Goal: Task Accomplishment & Management: Use online tool/utility

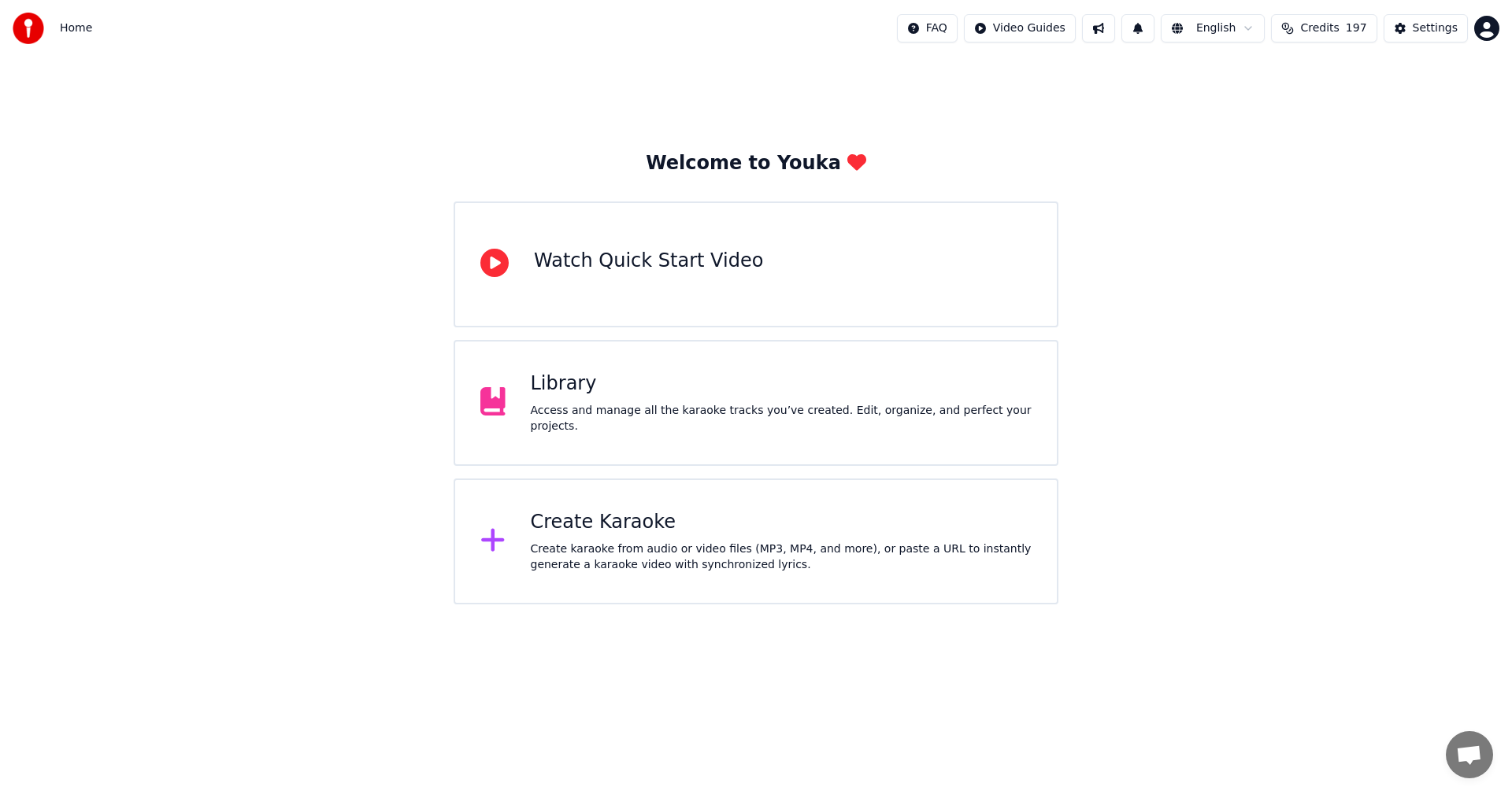
click at [607, 584] on div "Create Karaoke Create karaoke from audio or video files (MP3, MP4, and more), o…" at bounding box center [756, 541] width 604 height 126
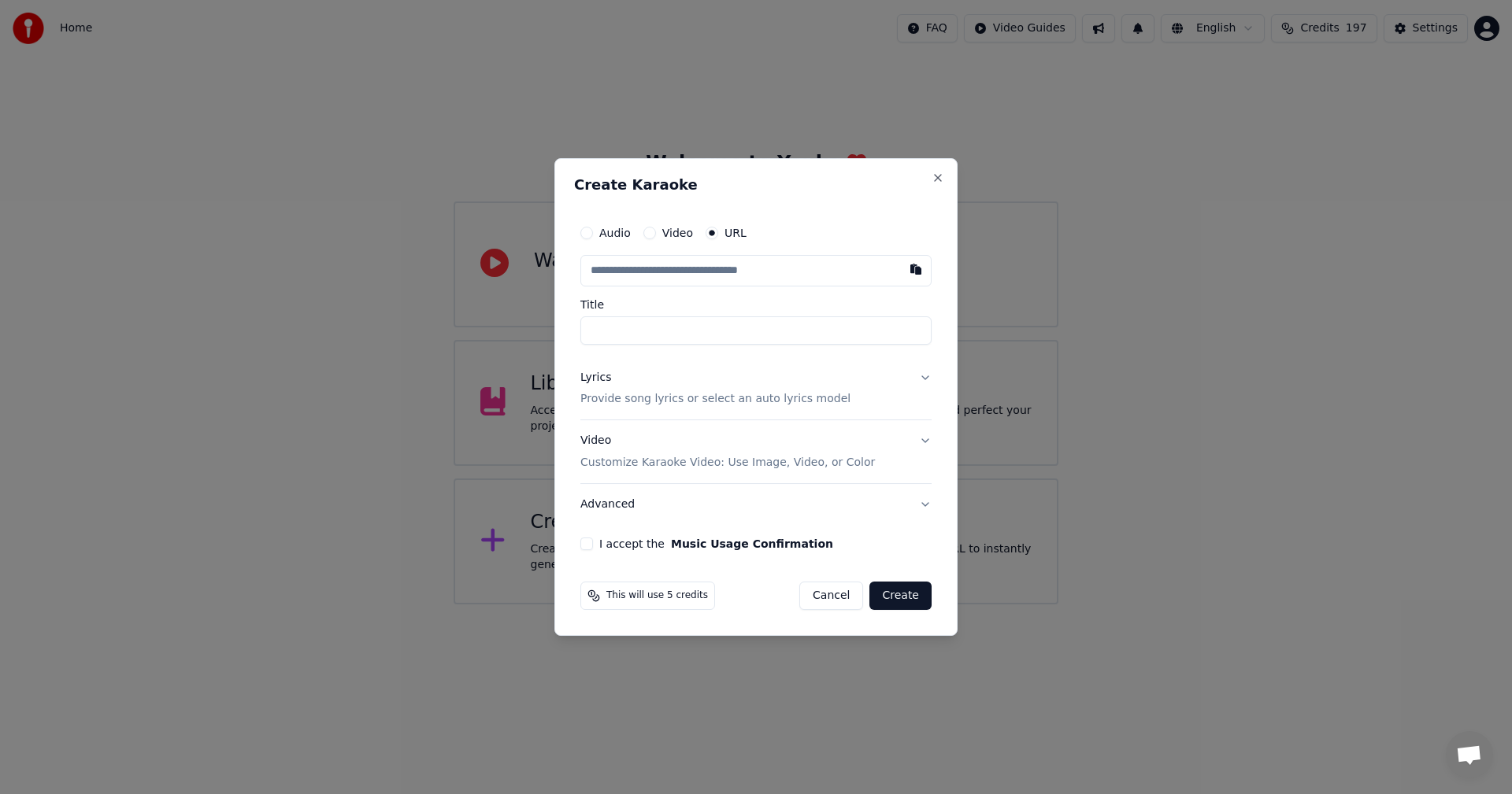
type input "**********"
type input "*********"
type input "**********"
click at [676, 397] on p "Provide song lyrics or select an auto lyrics model" at bounding box center [716, 400] width 270 height 16
type input "**********"
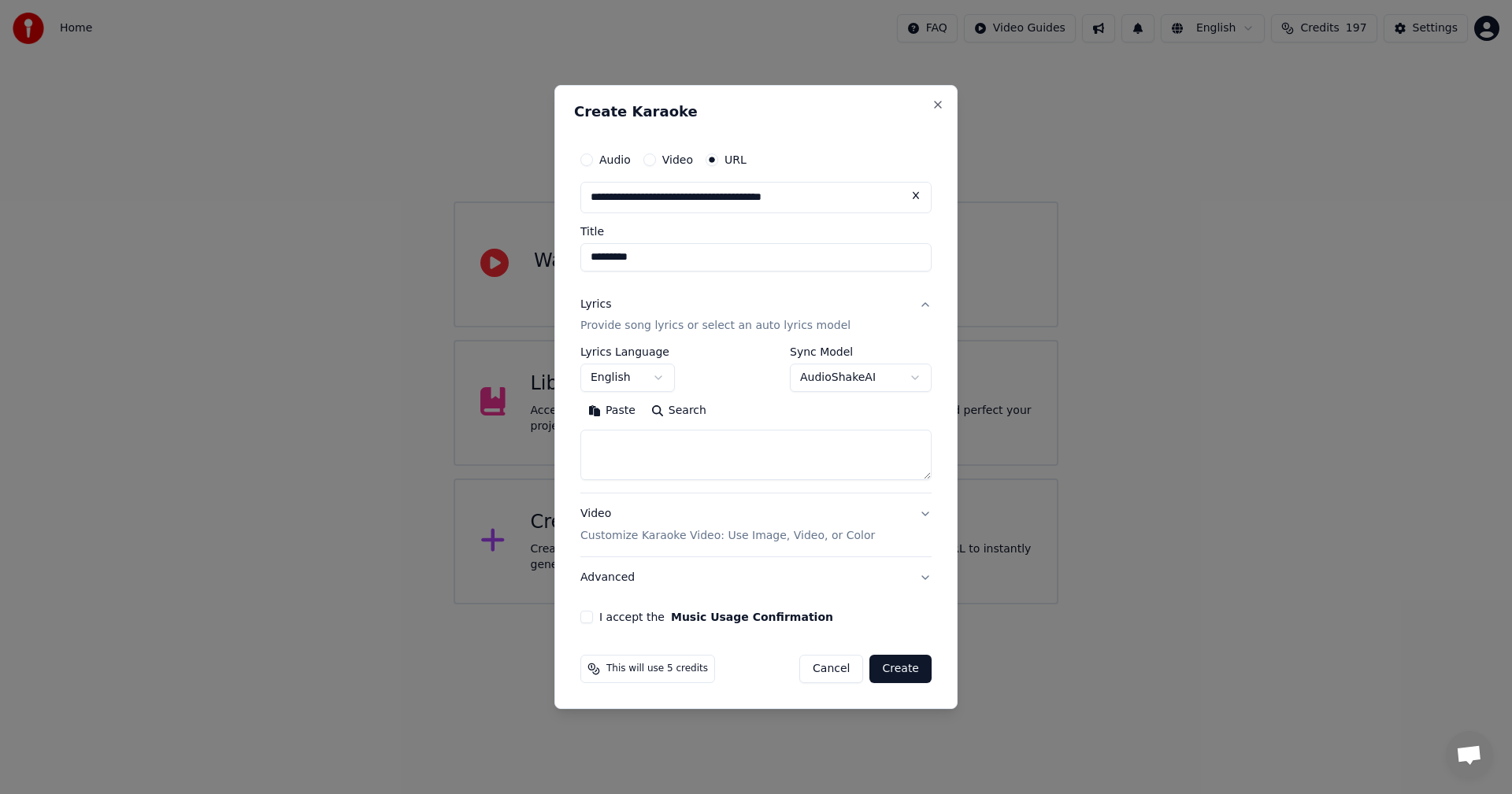
click at [665, 442] on textarea at bounding box center [756, 455] width 351 height 50
paste textarea "**********"
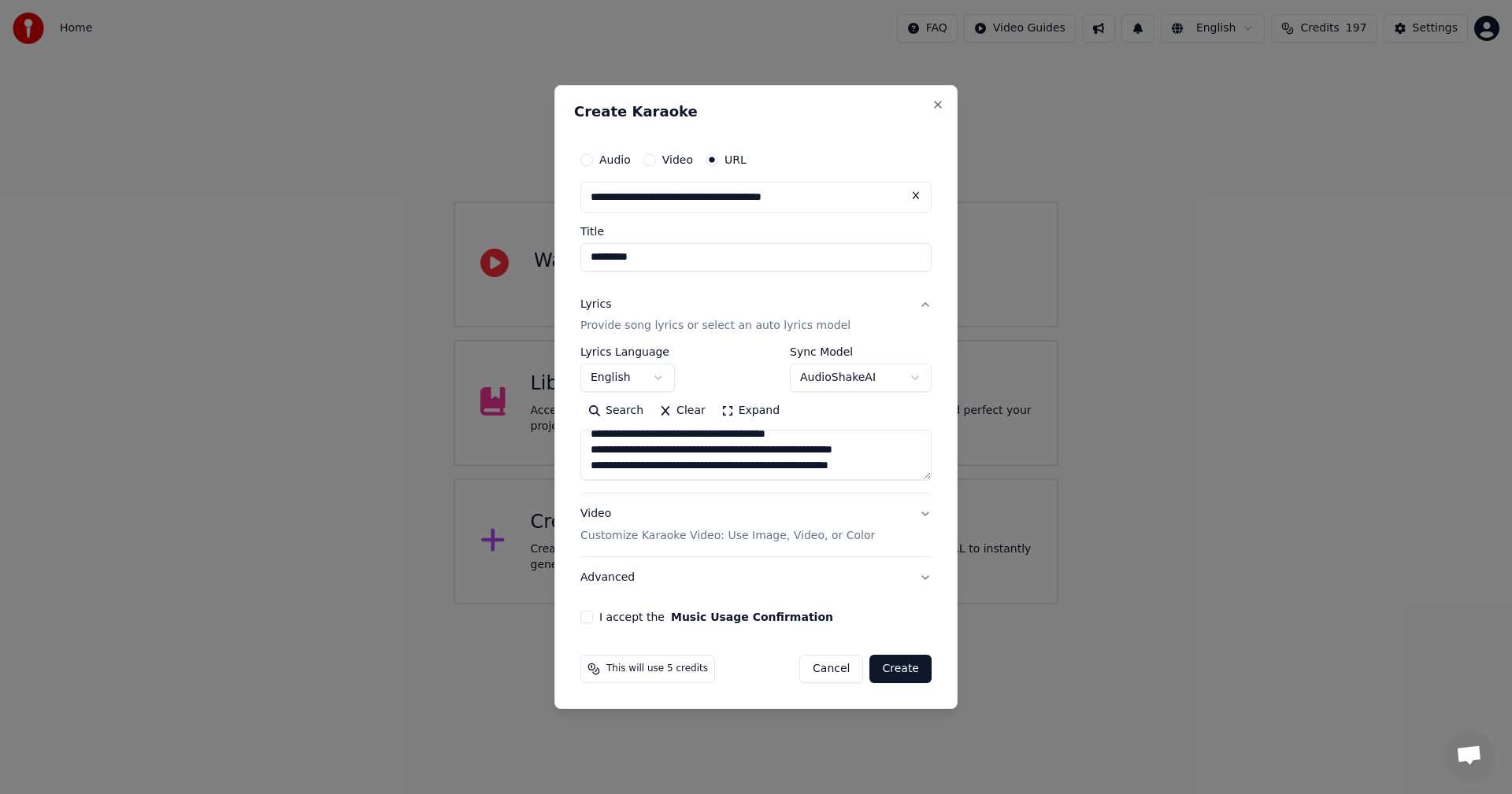
type textarea "**********"
click at [588, 623] on button "I accept the Music Usage Confirmation" at bounding box center [587, 617] width 12 height 12
click at [910, 673] on button "Create" at bounding box center [900, 669] width 62 height 28
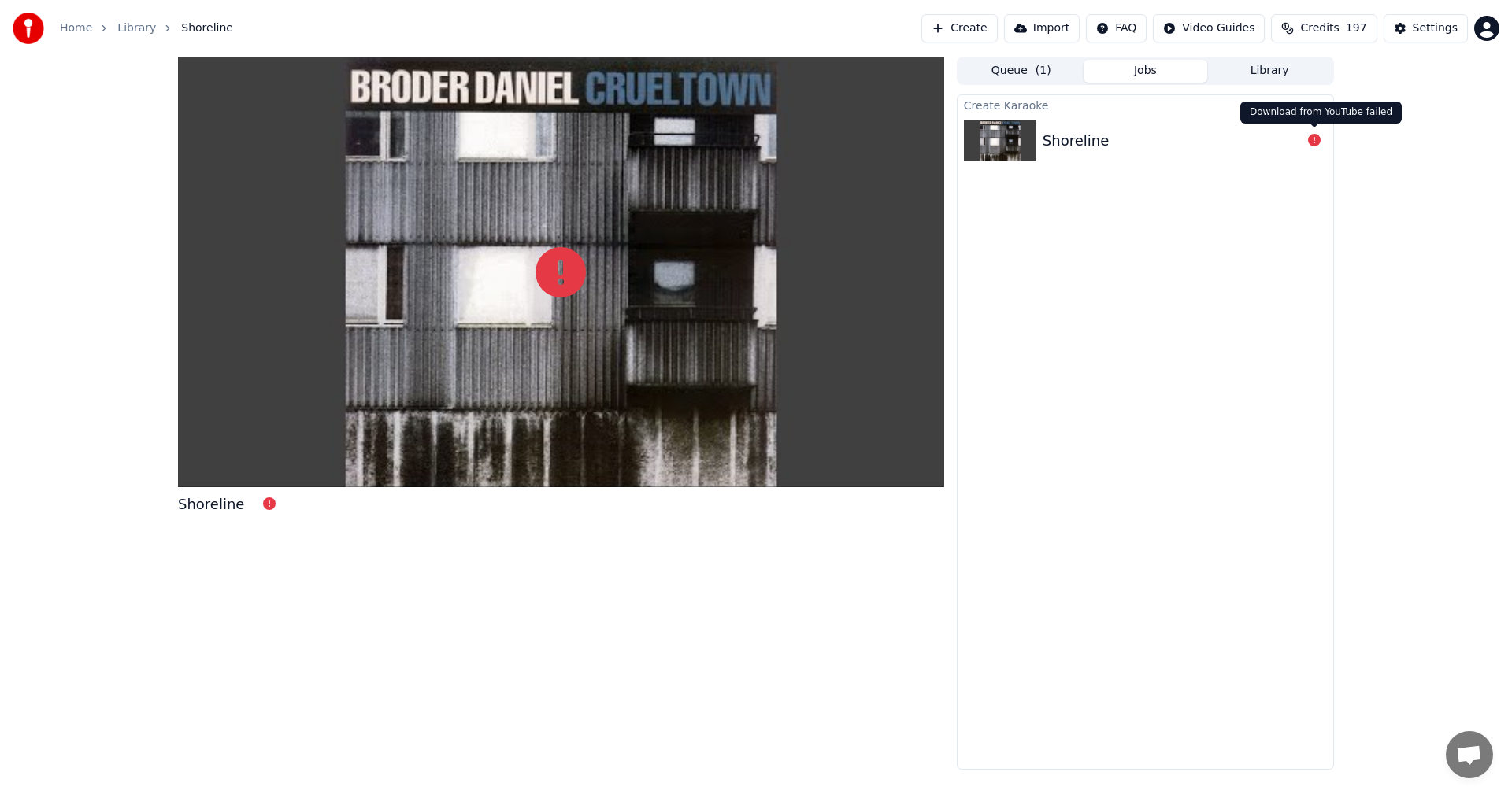
click at [1310, 142] on icon at bounding box center [1314, 140] width 12 height 12
click at [1313, 142] on icon at bounding box center [1314, 140] width 12 height 12
click at [1314, 142] on icon at bounding box center [1314, 140] width 12 height 12
click at [1321, 36] on button "Credits 197" at bounding box center [1323, 28] width 105 height 28
click at [1327, 176] on button "Refresh" at bounding box center [1333, 190] width 81 height 28
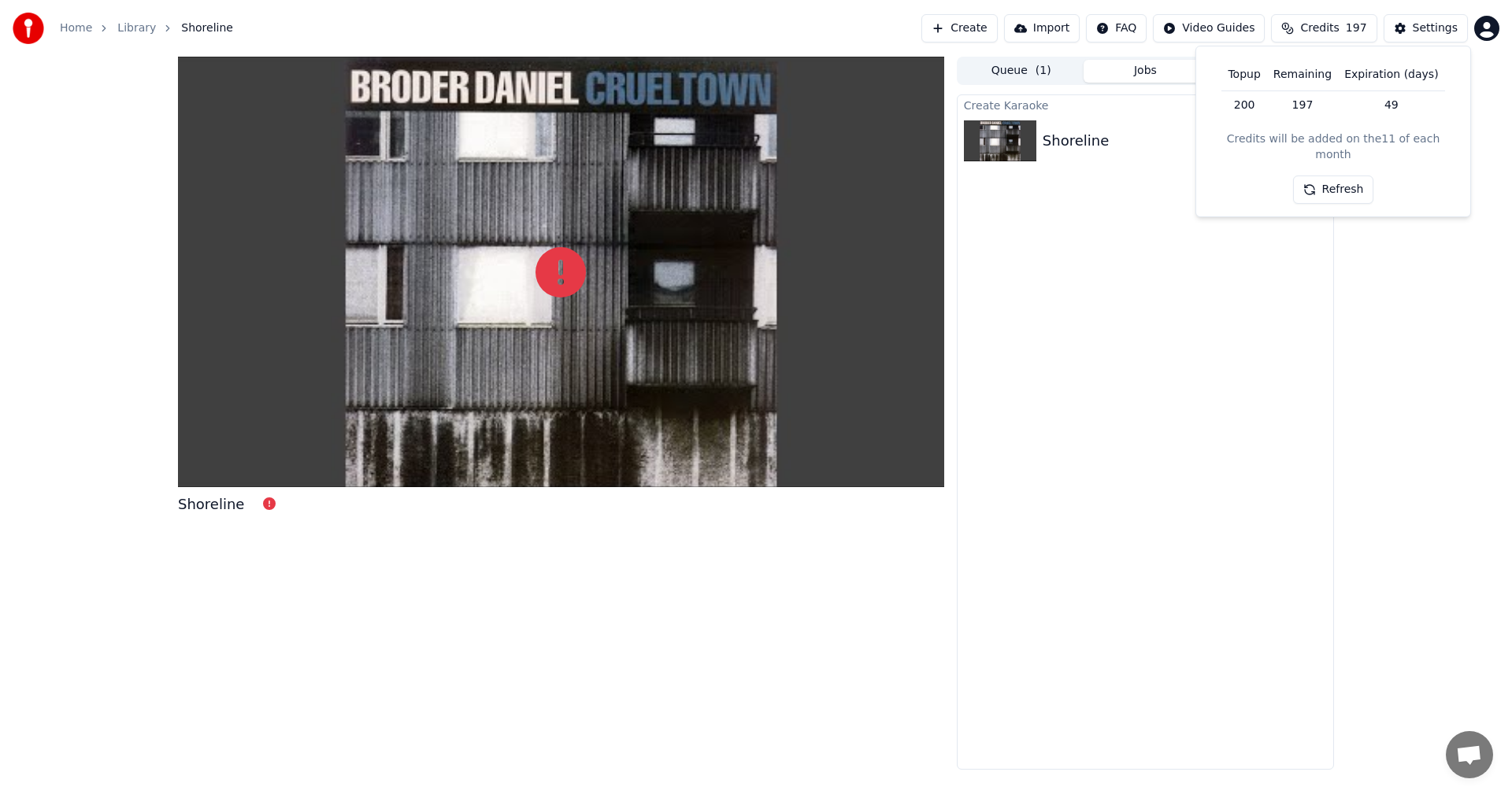
click at [1080, 153] on div "Shoreline" at bounding box center [1145, 140] width 376 height 54
click at [980, 141] on img at bounding box center [1000, 140] width 72 height 41
click at [1313, 141] on icon at bounding box center [1314, 140] width 12 height 12
click at [1143, 80] on button "Jobs" at bounding box center [1145, 72] width 125 height 23
click at [1040, 83] on div "Queue ( 1 ) Jobs Library" at bounding box center [1145, 71] width 377 height 28
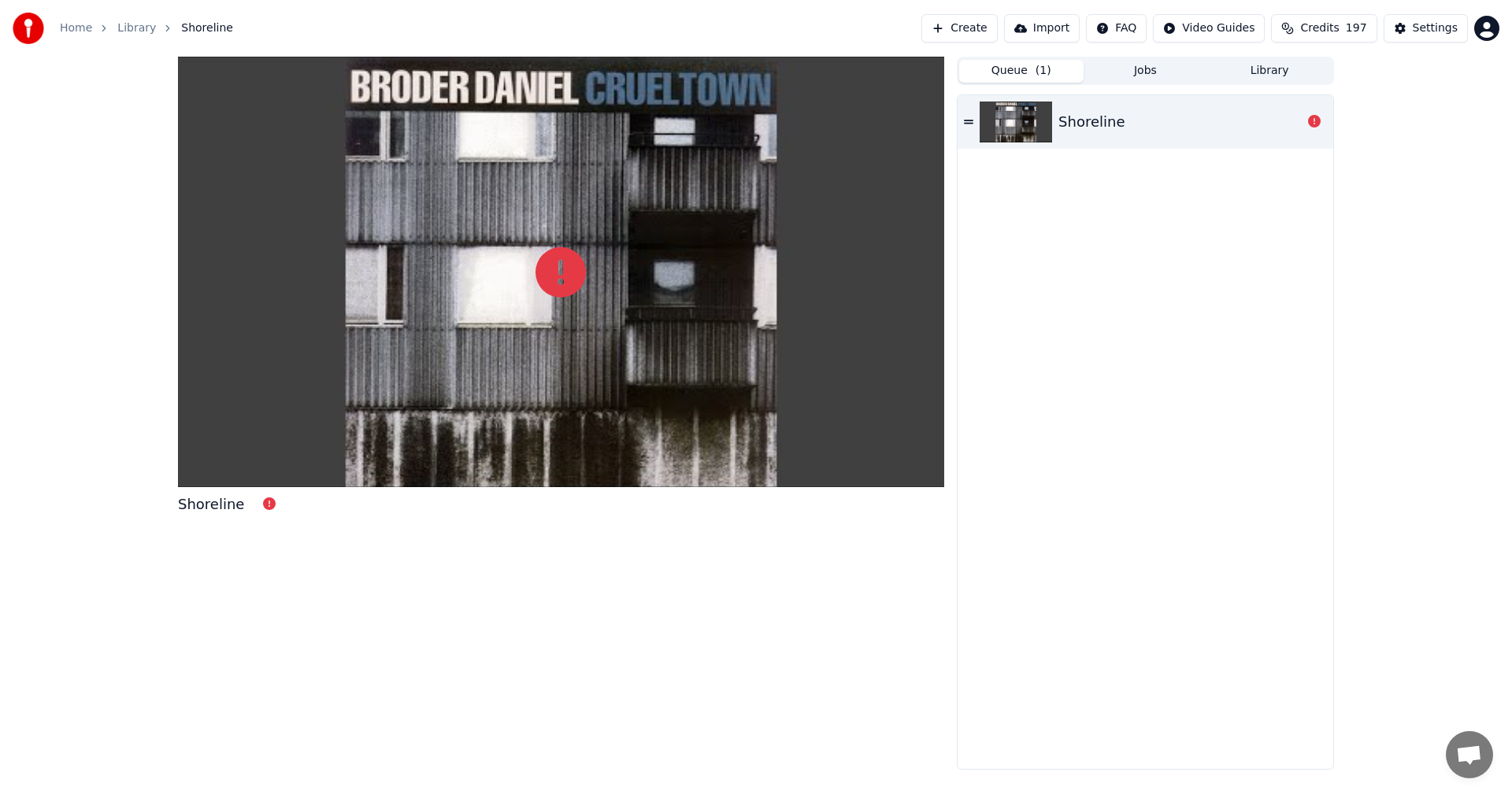
click at [1016, 74] on button "Queue ( 1 )" at bounding box center [1021, 72] width 125 height 23
click at [1116, 126] on div "Shoreline" at bounding box center [1091, 122] width 66 height 22
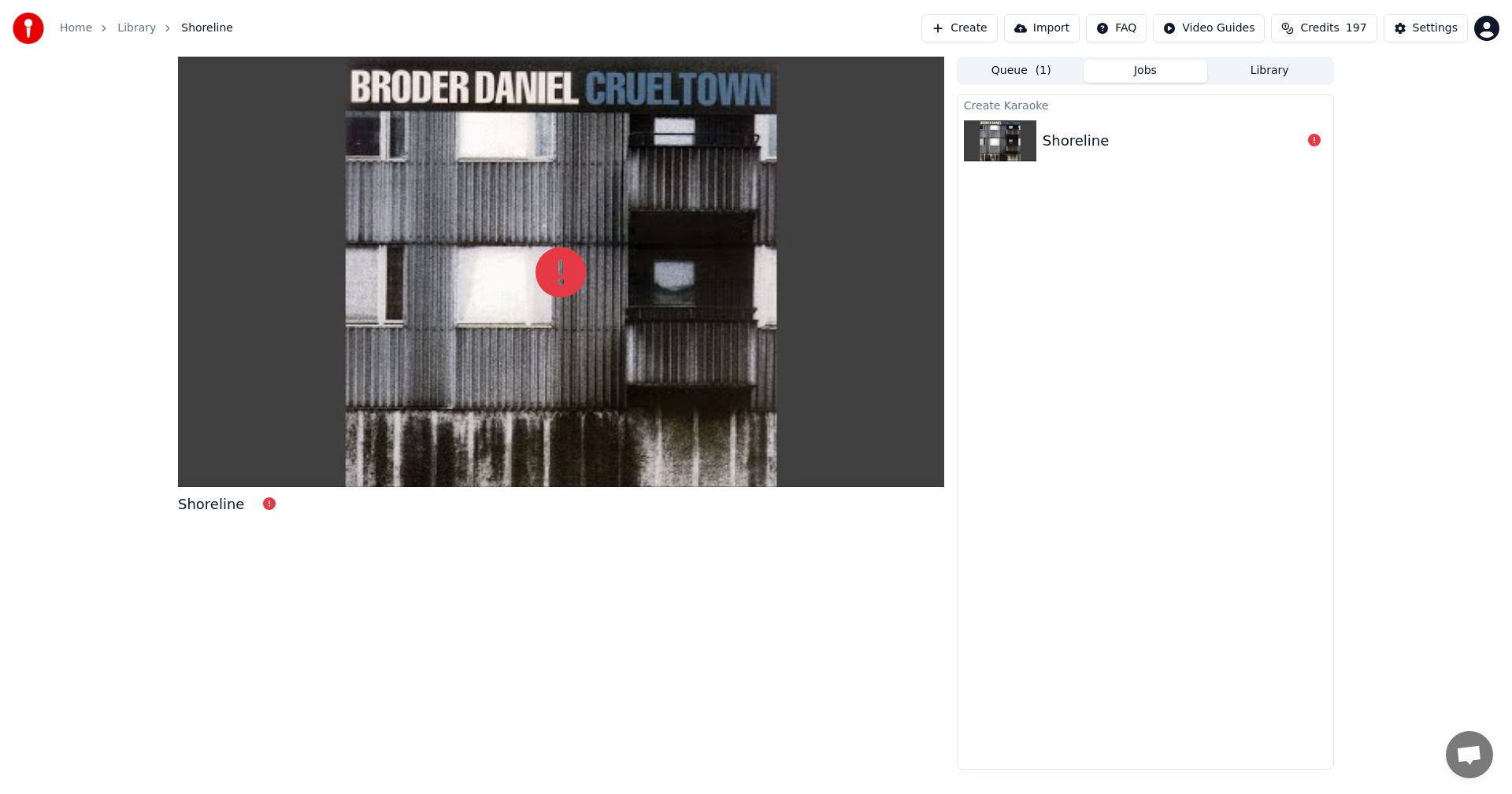
click at [1159, 76] on button "Jobs" at bounding box center [1145, 72] width 125 height 23
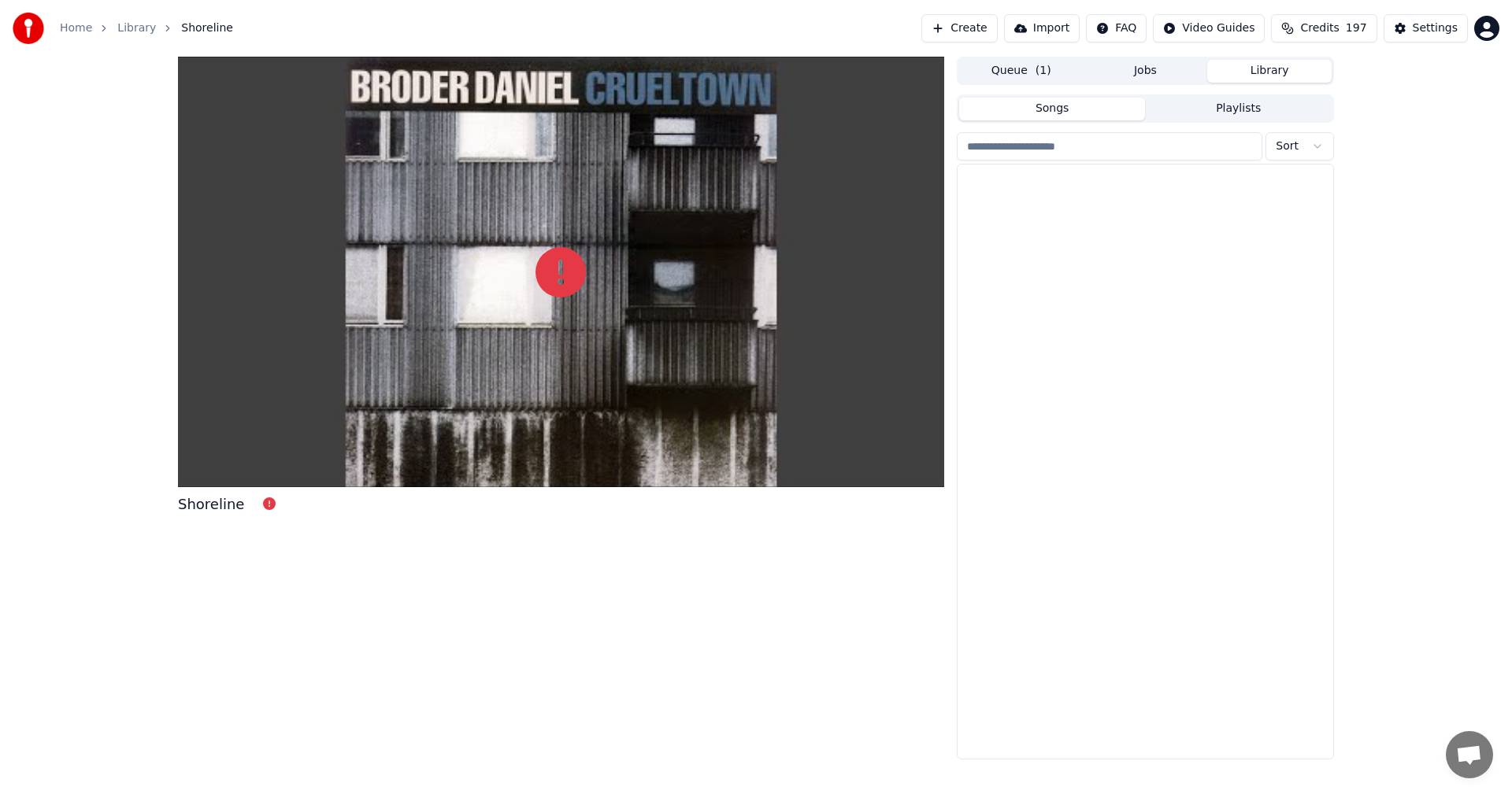
click at [1269, 79] on button "Library" at bounding box center [1269, 72] width 125 height 23
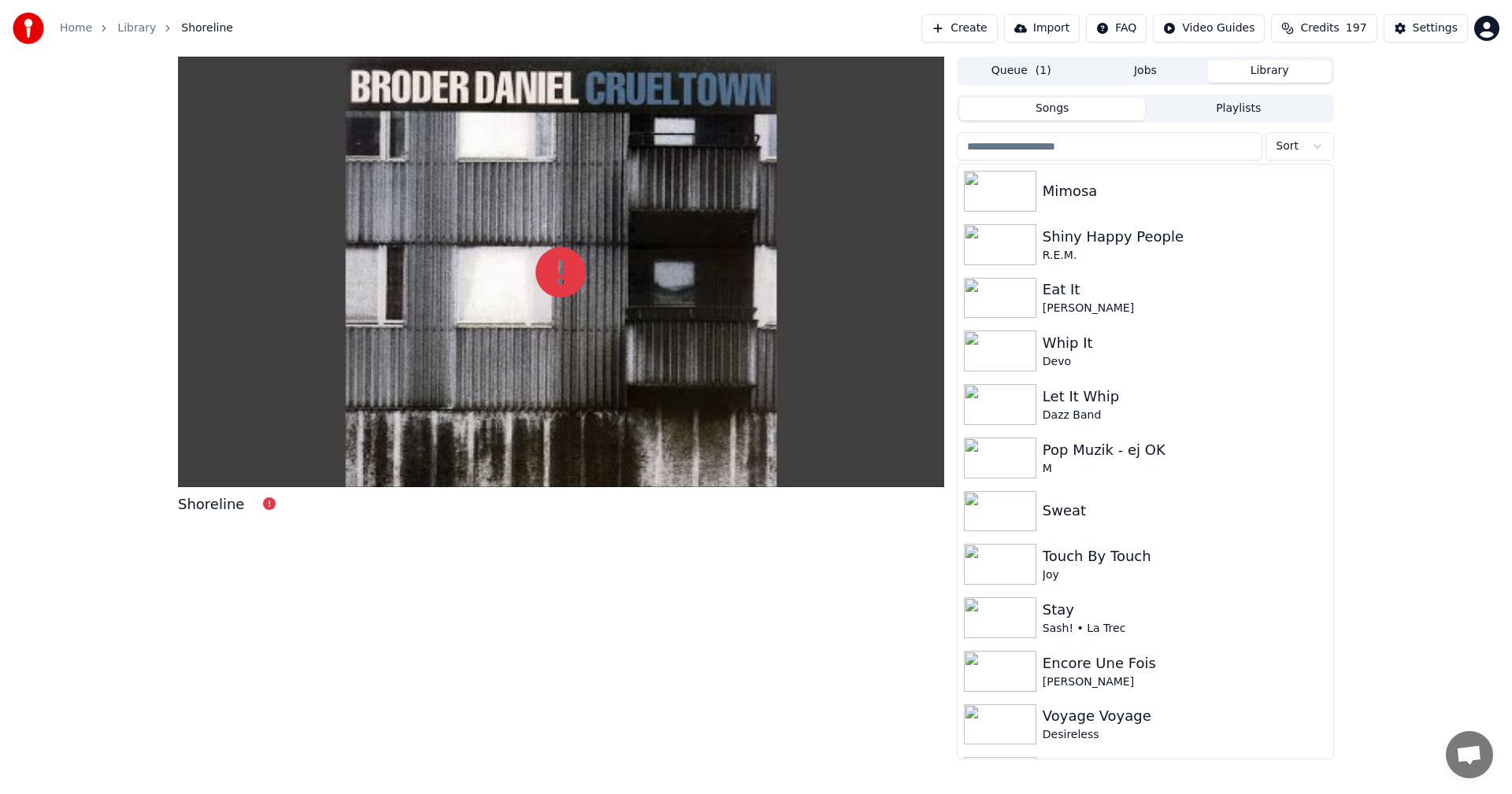
click at [1069, 100] on button "Songs" at bounding box center [1052, 109] width 186 height 23
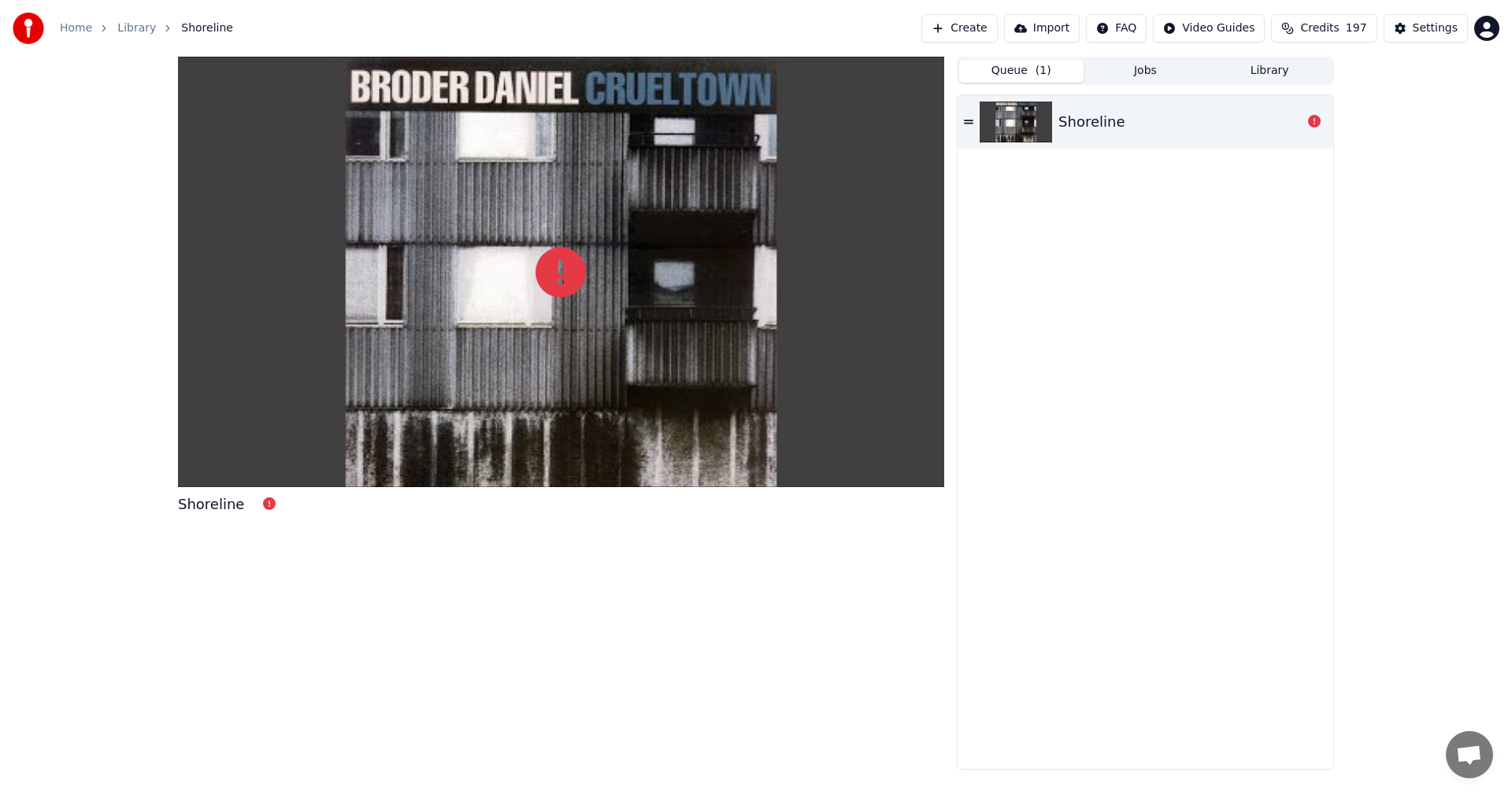
click at [1043, 81] on button "Queue ( 1 )" at bounding box center [1021, 72] width 125 height 23
click at [1092, 135] on div "Shoreline" at bounding box center [1145, 122] width 376 height 54
click at [1089, 130] on div "Shoreline" at bounding box center [1091, 122] width 66 height 22
click at [1301, 134] on div "Shoreline" at bounding box center [1145, 122] width 376 height 54
click at [996, 21] on button "Create" at bounding box center [960, 28] width 76 height 28
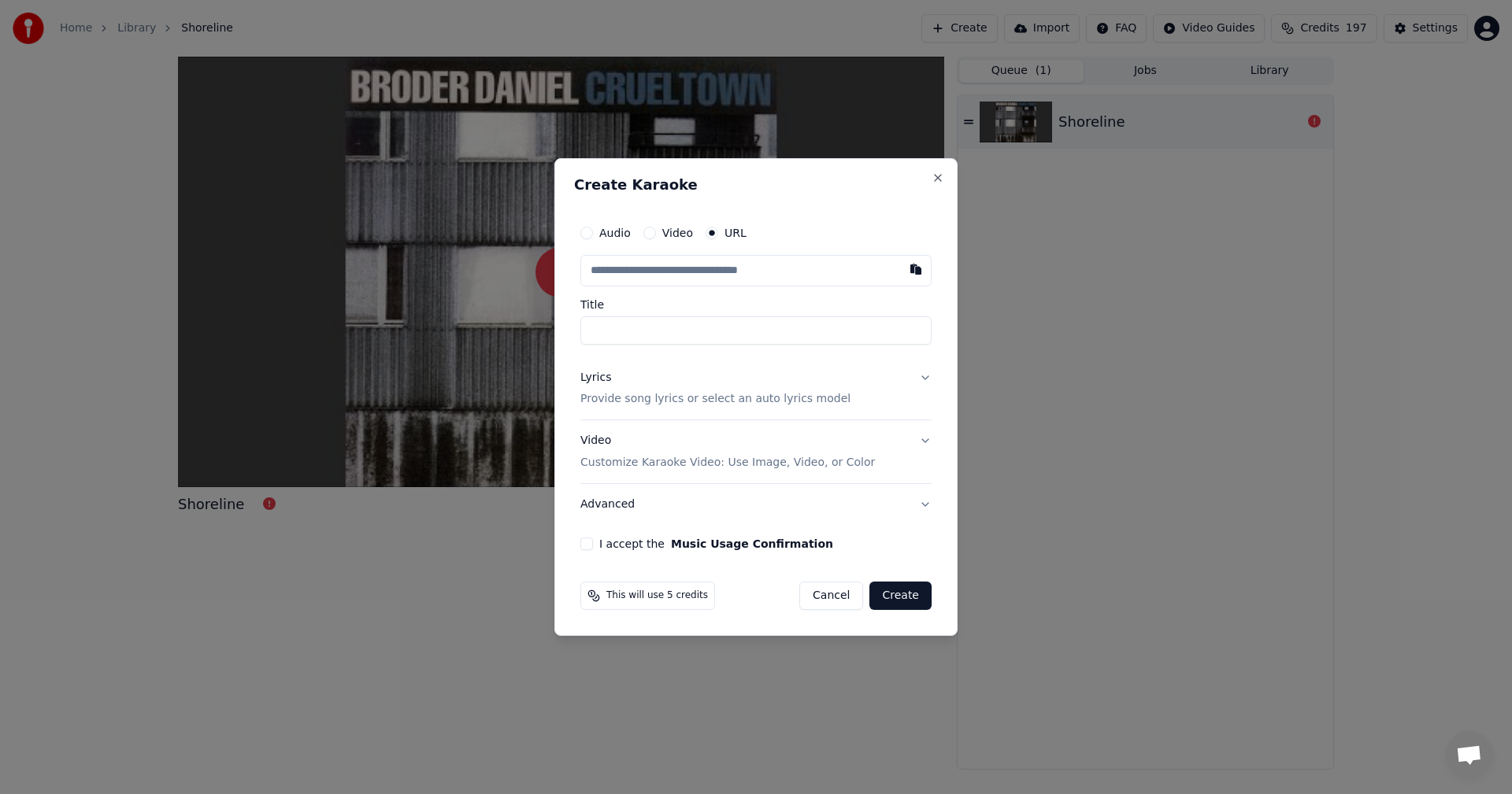
click at [832, 594] on button "Cancel" at bounding box center [831, 596] width 64 height 28
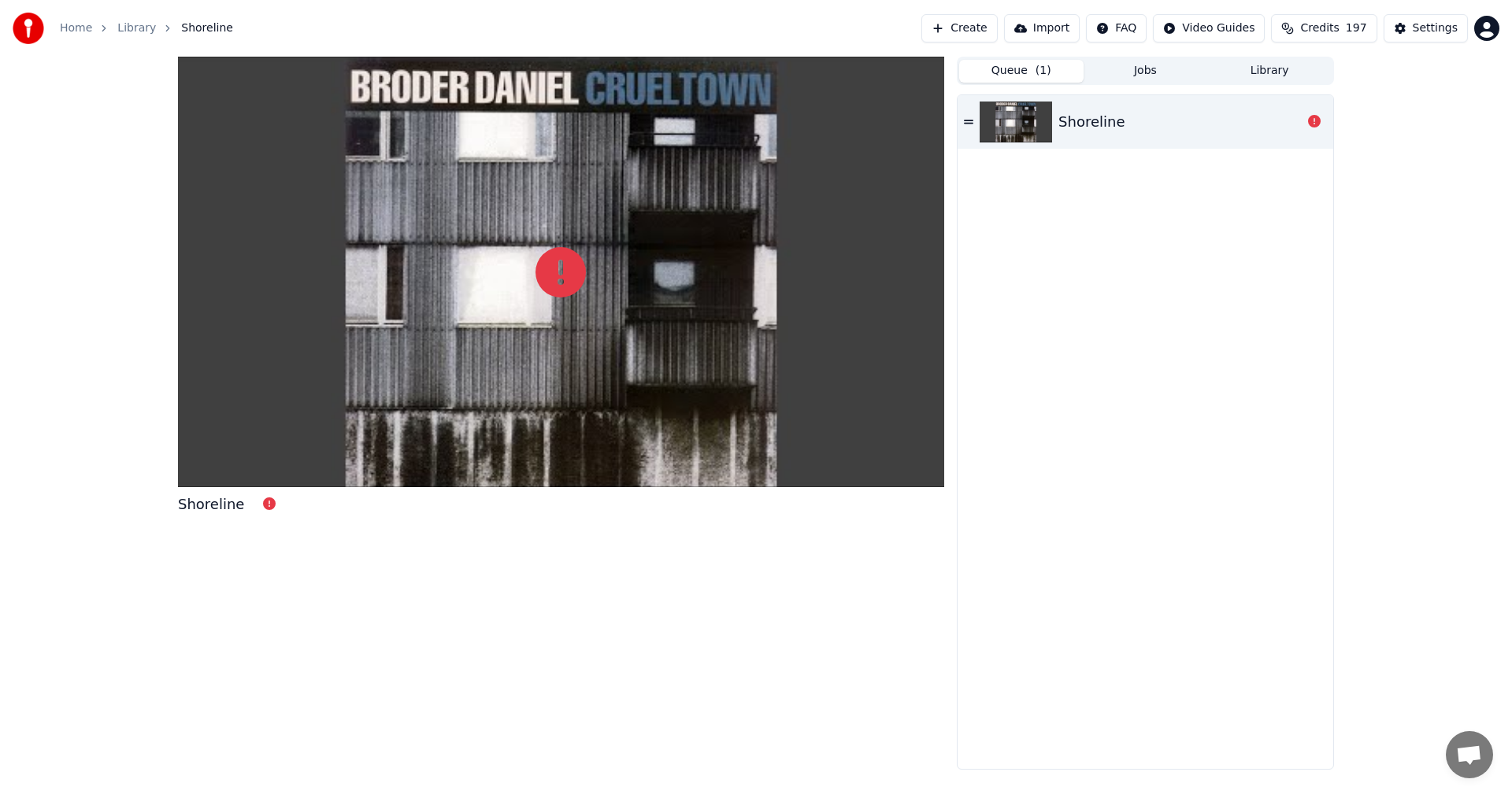
click at [1306, 125] on div at bounding box center [1314, 121] width 26 height 19
click at [1338, 23] on span "Credits" at bounding box center [1319, 28] width 39 height 16
click at [1352, 184] on button "Refresh" at bounding box center [1333, 190] width 81 height 28
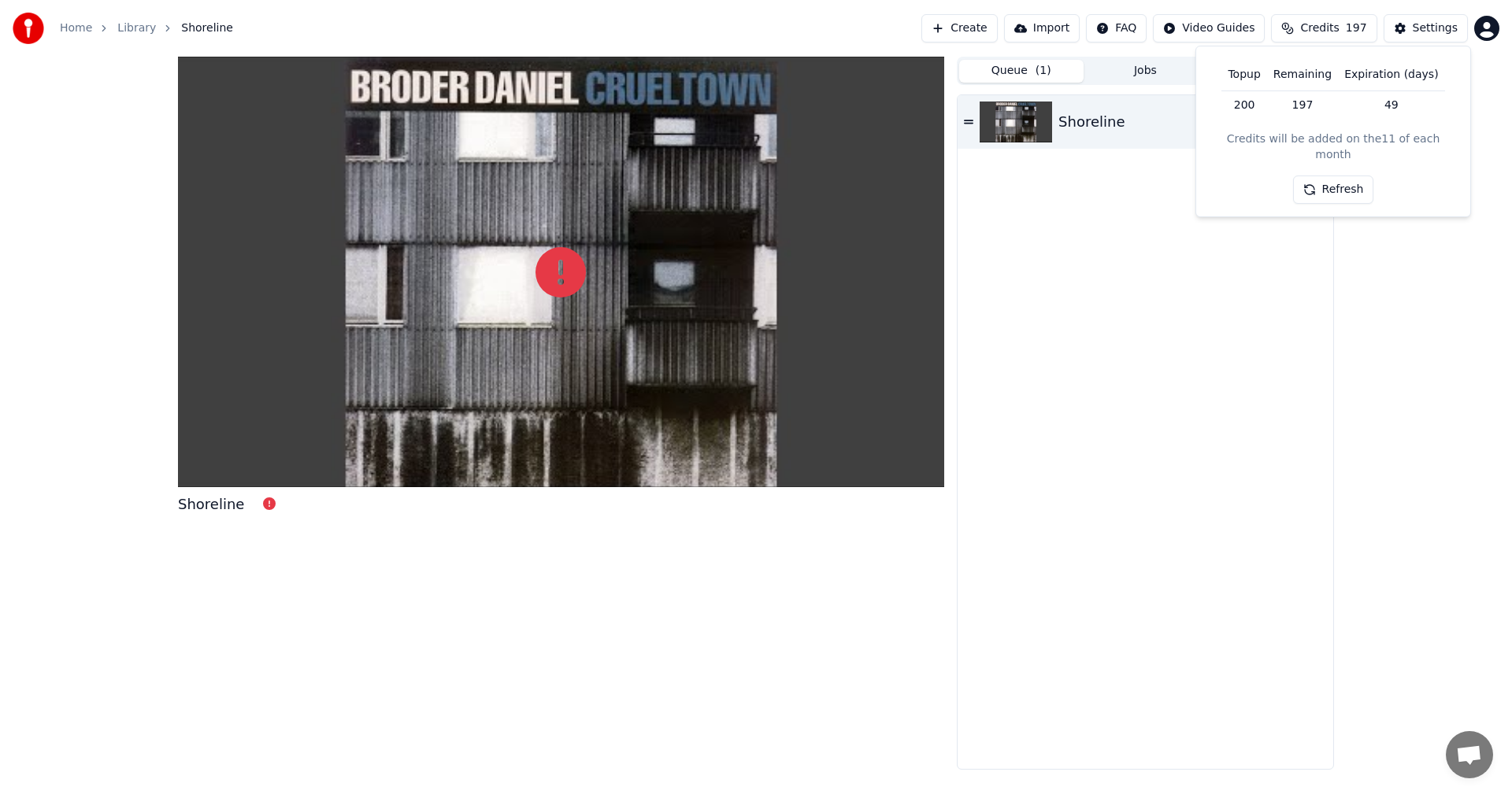
click at [1352, 184] on button "Refresh" at bounding box center [1333, 190] width 81 height 28
click at [1119, 117] on div "Shoreline" at bounding box center [1180, 122] width 243 height 22
click at [1316, 123] on icon at bounding box center [1314, 121] width 12 height 12
click at [1311, 124] on icon at bounding box center [1314, 121] width 12 height 12
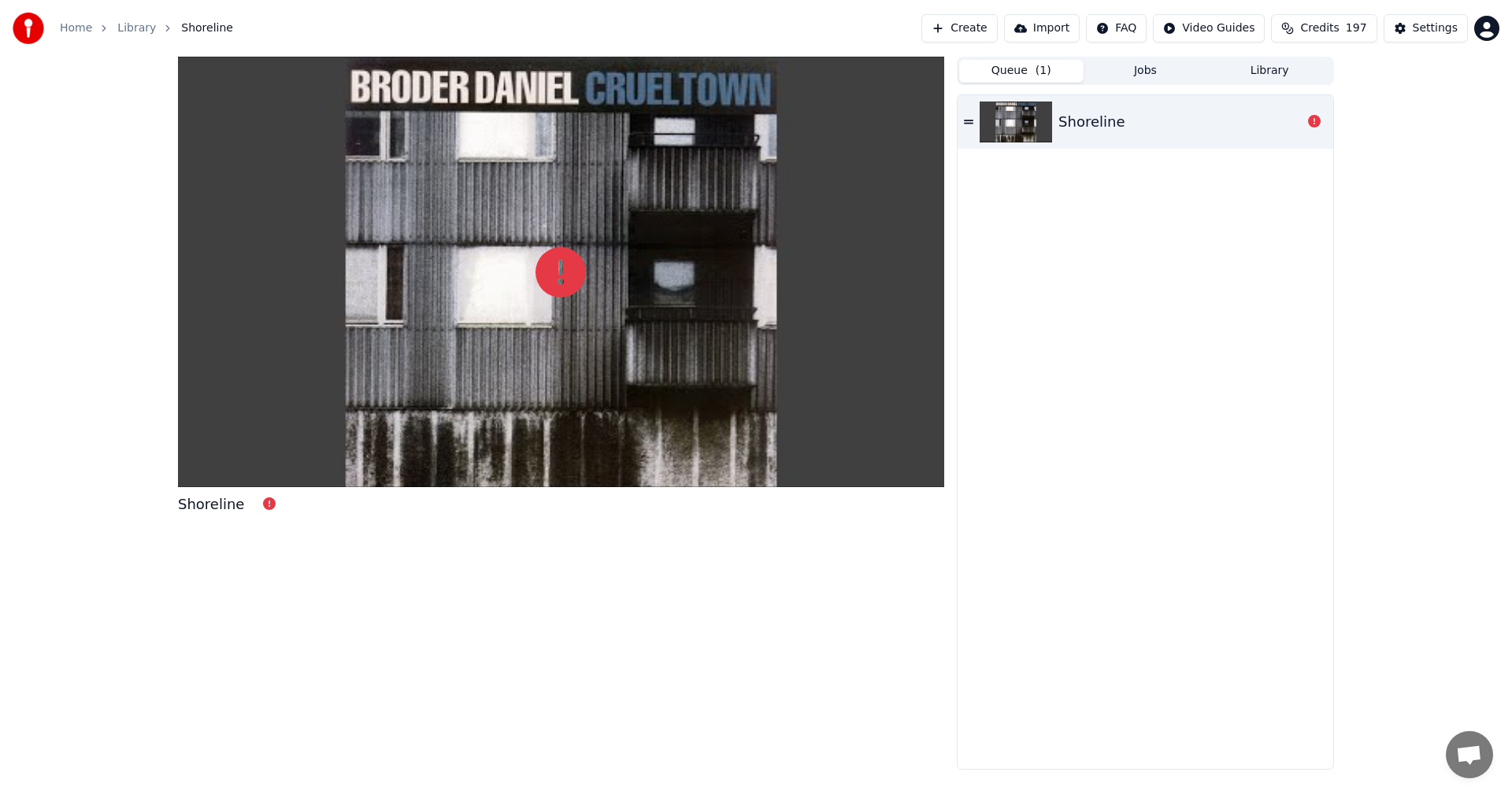
click at [1311, 124] on icon at bounding box center [1314, 121] width 12 height 12
click at [998, 34] on button "Create" at bounding box center [960, 28] width 76 height 28
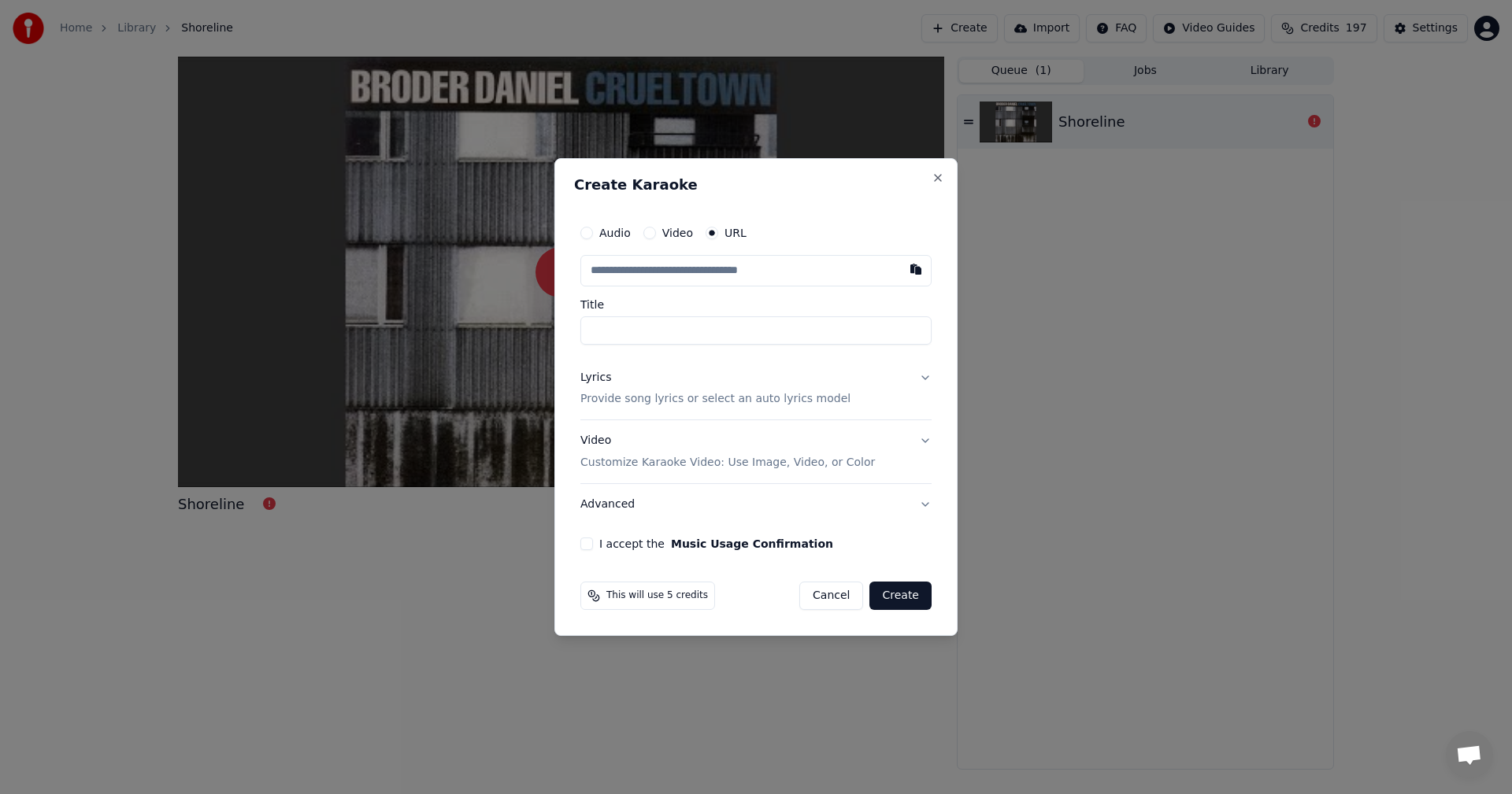
type input "**********"
type input "*********"
type input "**********"
click at [642, 403] on p "Provide song lyrics or select an auto lyrics model" at bounding box center [716, 400] width 270 height 16
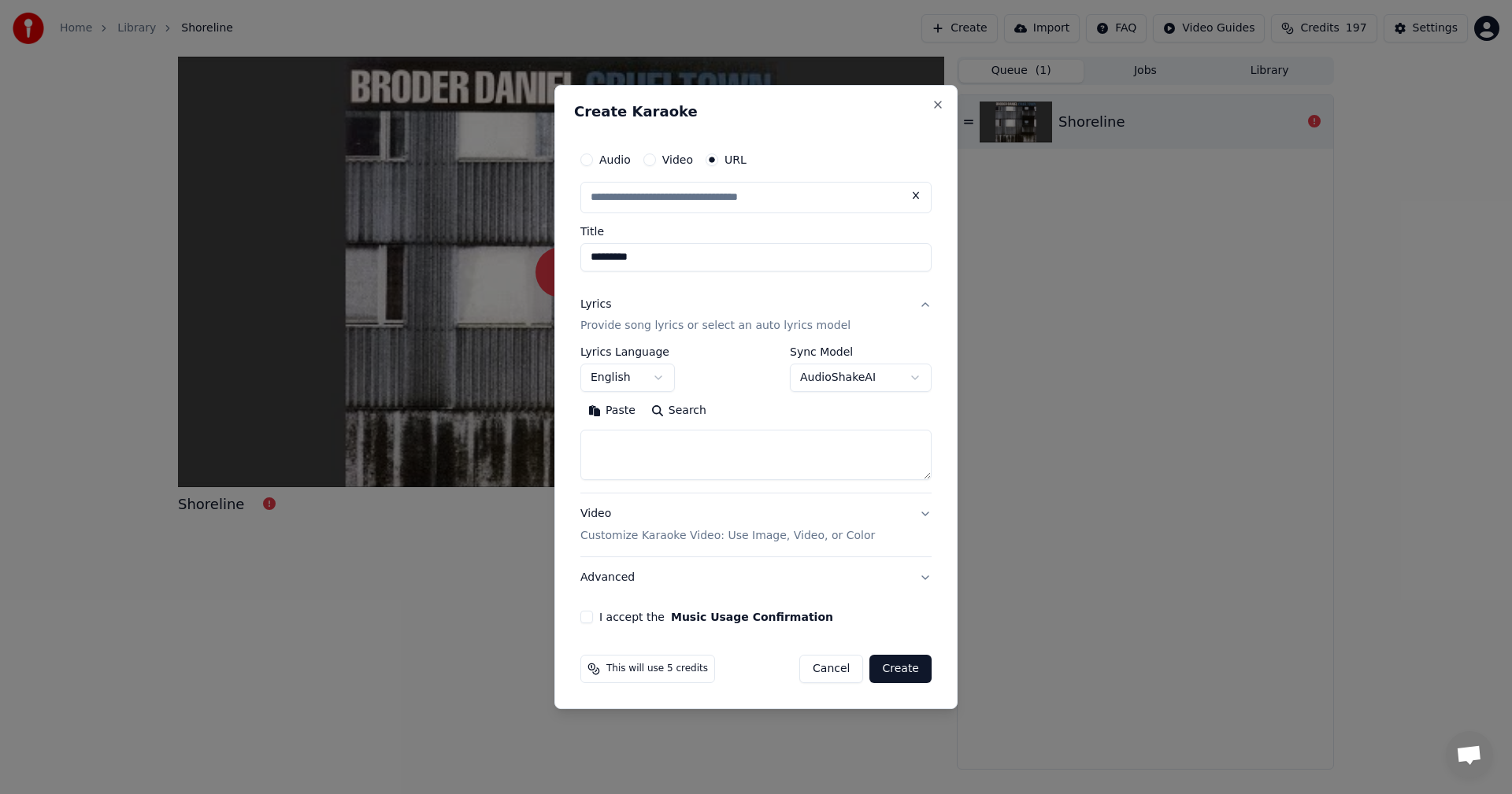
type input "**********"
click at [650, 448] on textarea at bounding box center [756, 455] width 351 height 50
paste textarea "**********"
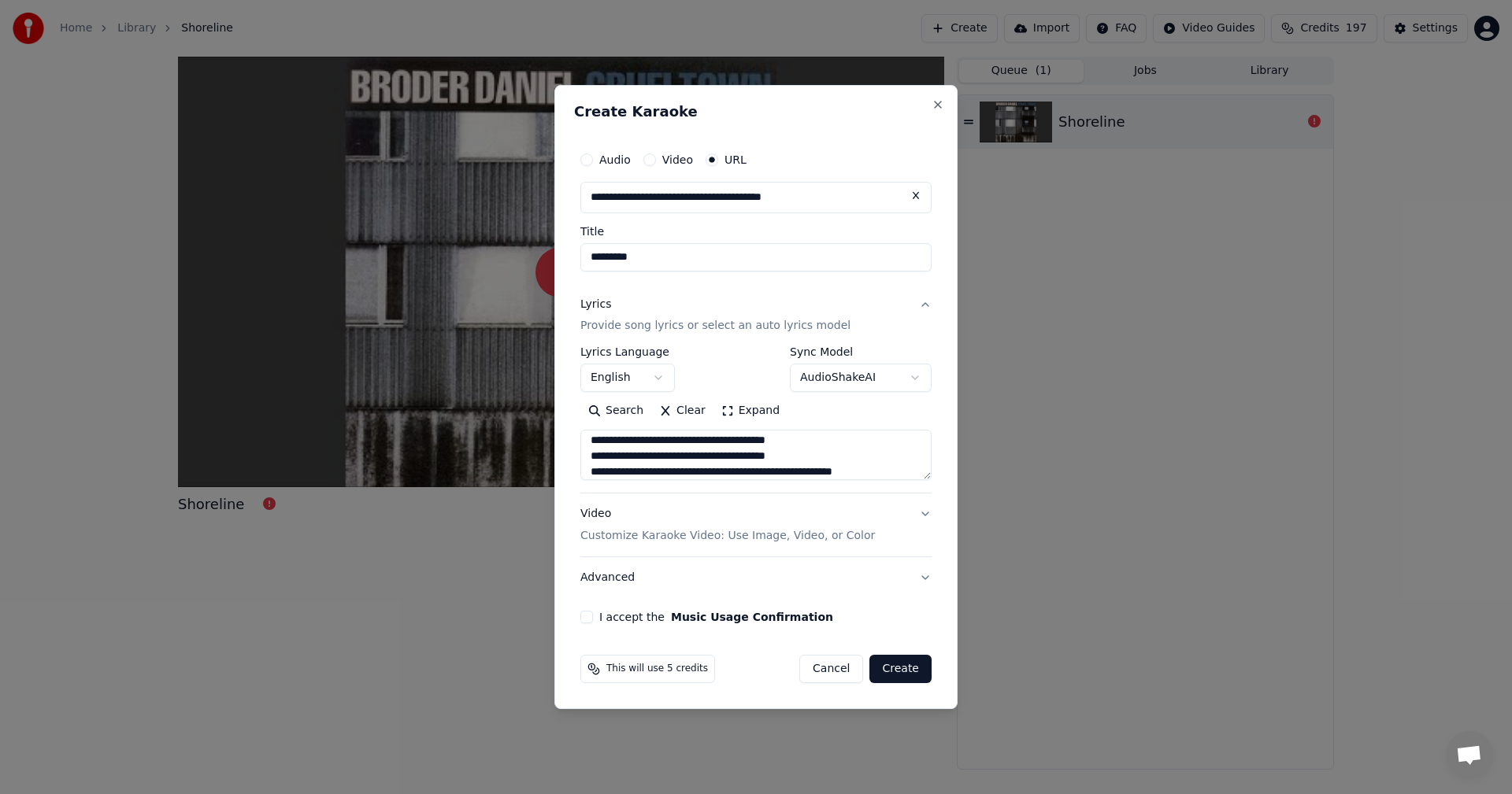
scroll to position [775, 0]
type textarea "**********"
click at [582, 613] on button "I accept the Music Usage Confirmation" at bounding box center [587, 617] width 12 height 12
click at [908, 663] on button "Create" at bounding box center [900, 669] width 62 height 28
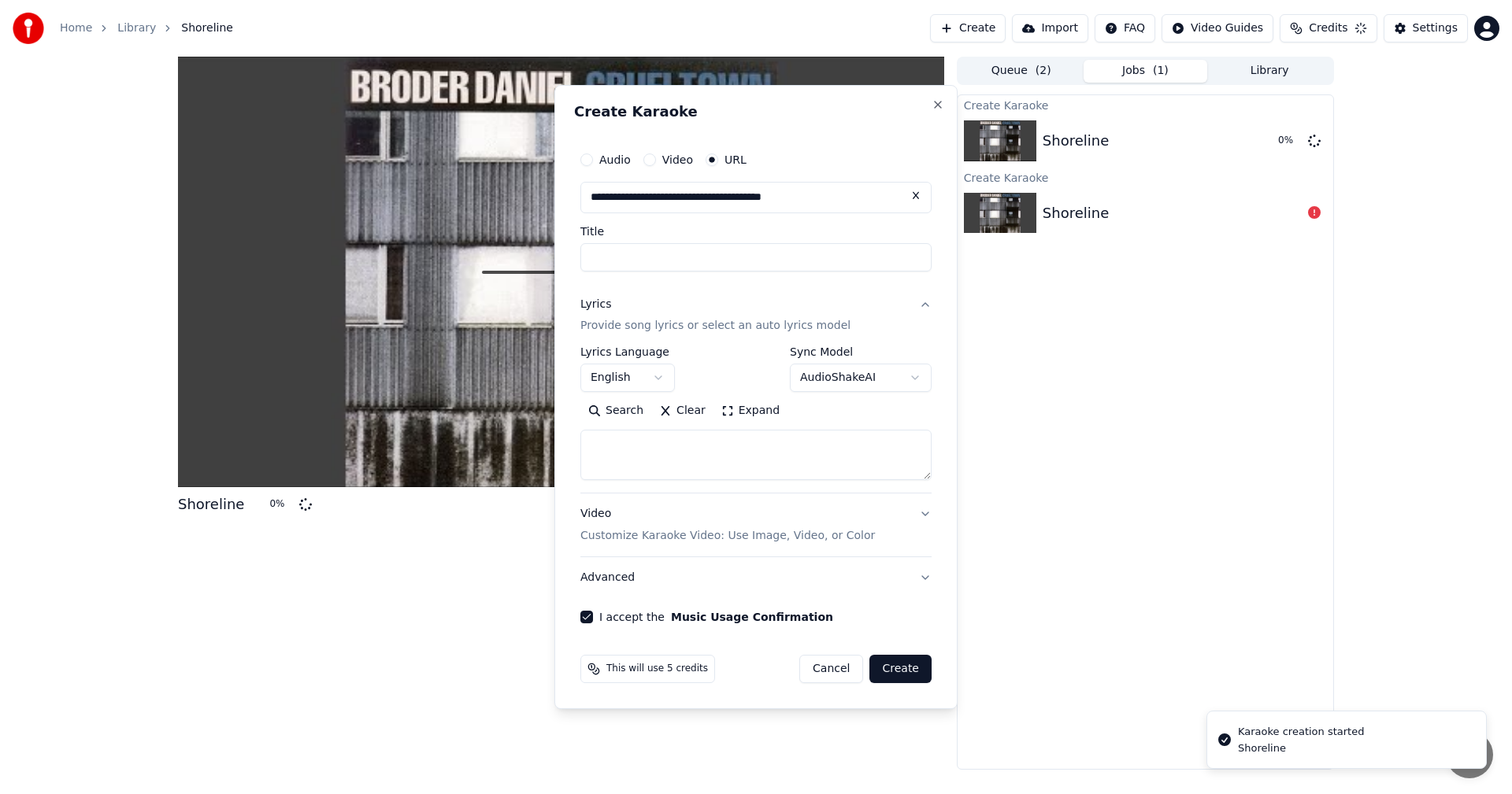
select select
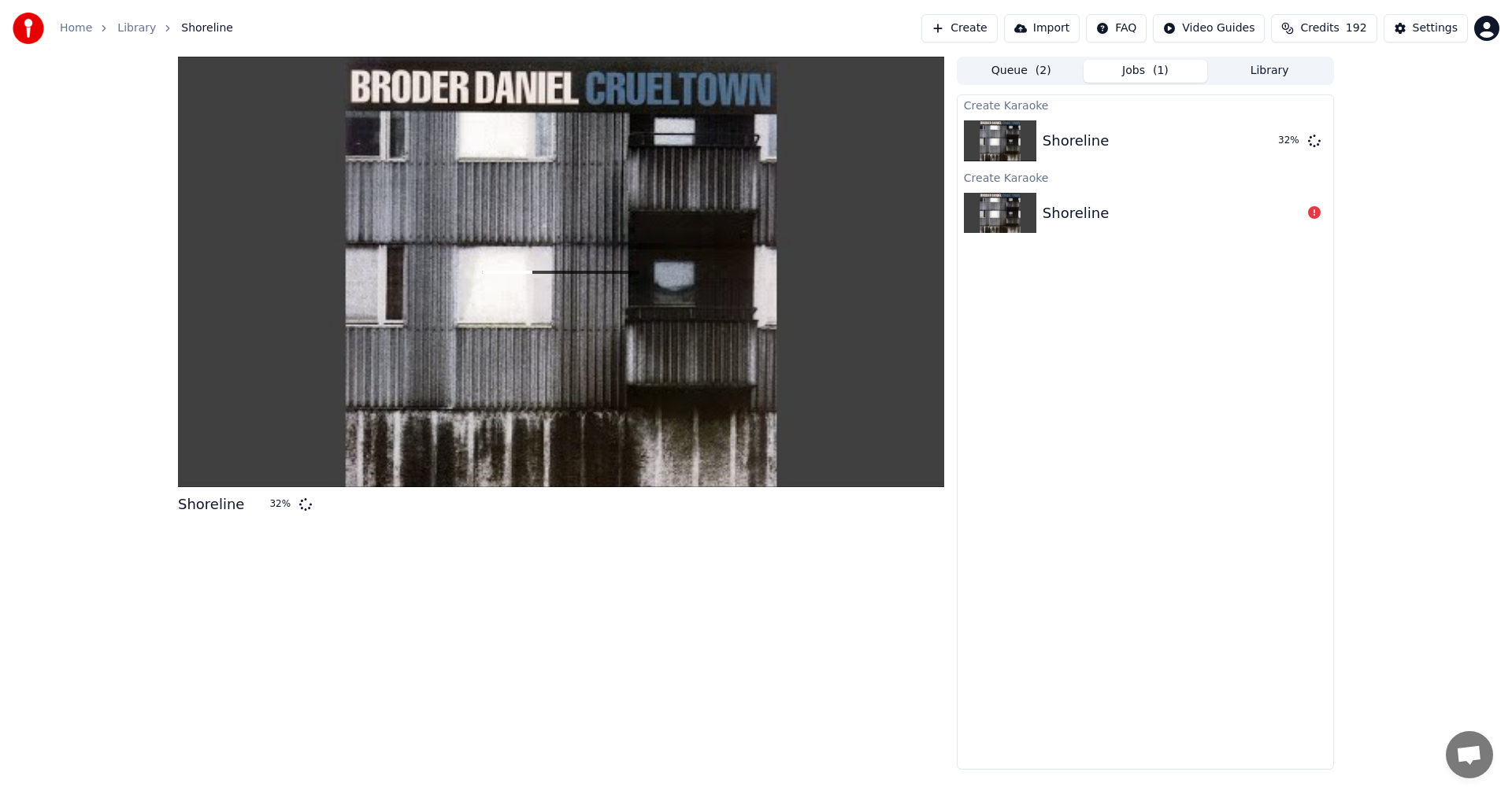
click at [1336, 33] on span "Credits" at bounding box center [1319, 28] width 39 height 16
click at [1334, 176] on button "Refresh" at bounding box center [1333, 190] width 81 height 28
click at [1364, 185] on button "Refresh" at bounding box center [1333, 190] width 81 height 28
click at [1427, 278] on div "Shoreline 34 % Queue ( 2 ) Jobs ( 1 ) Library Create Karaoke Shoreline 34 % Cre…" at bounding box center [756, 412] width 1512 height 713
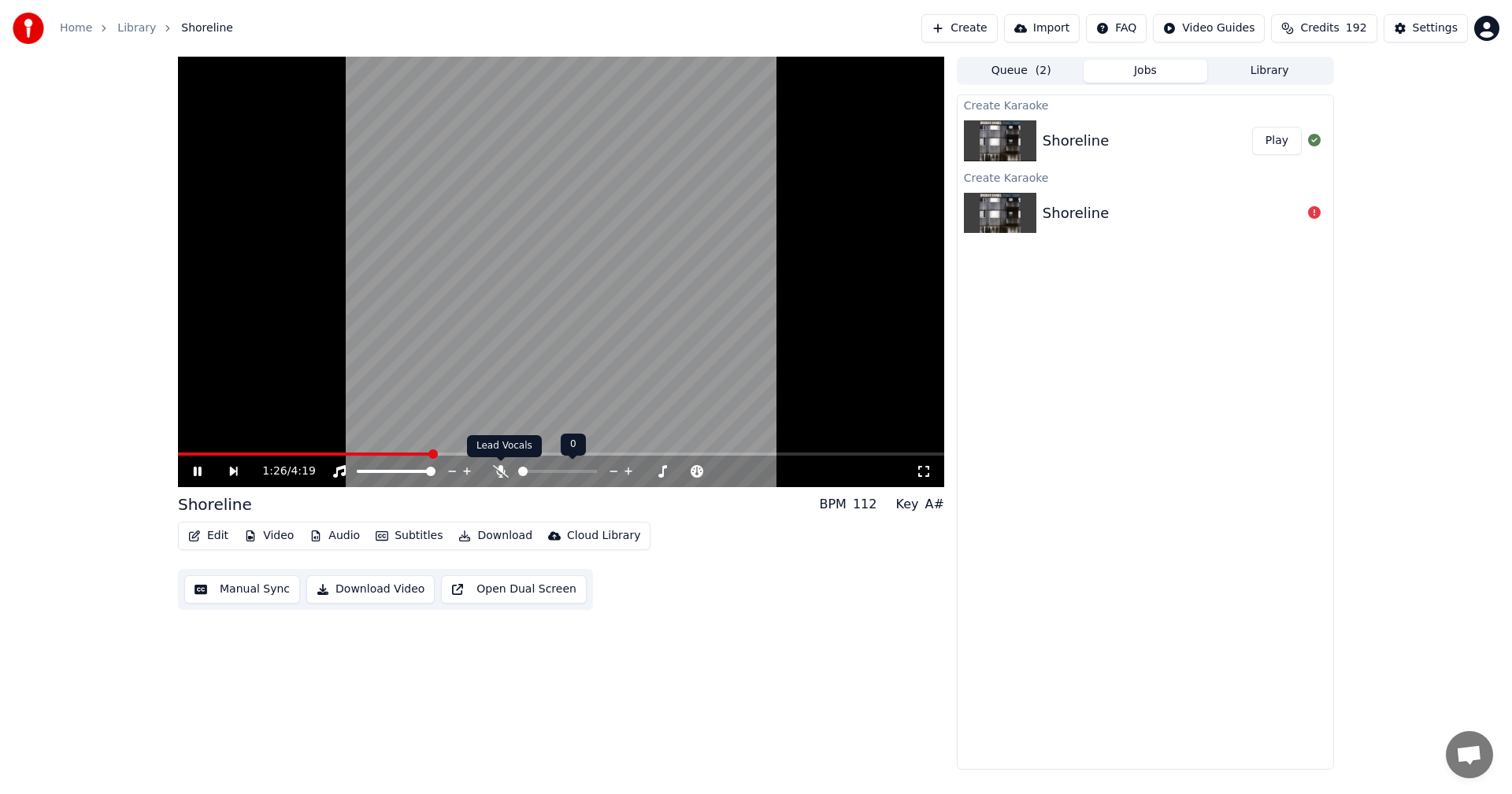
click at [498, 466] on icon at bounding box center [501, 472] width 16 height 12
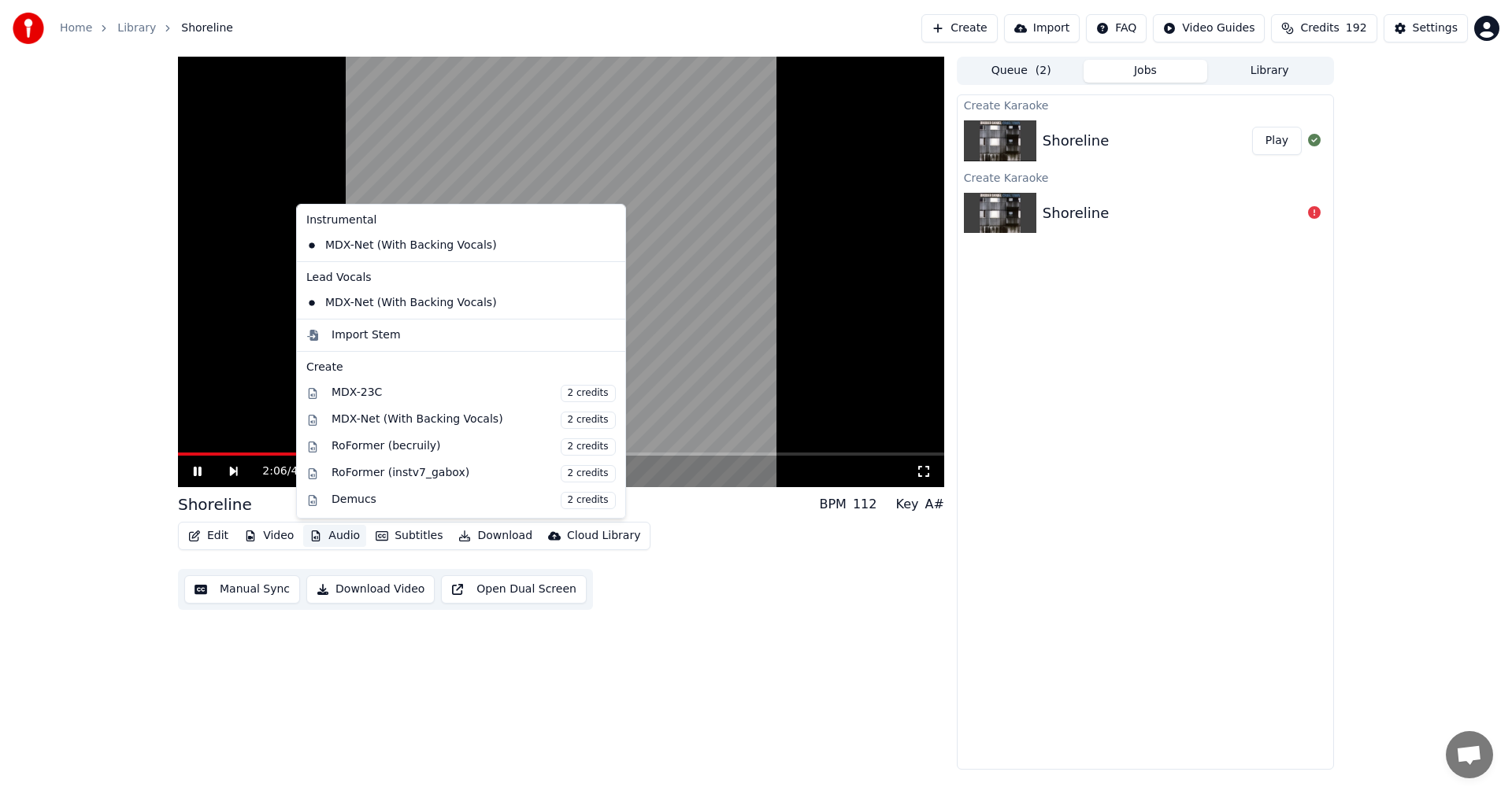
click at [316, 531] on icon "button" at bounding box center [315, 536] width 12 height 11
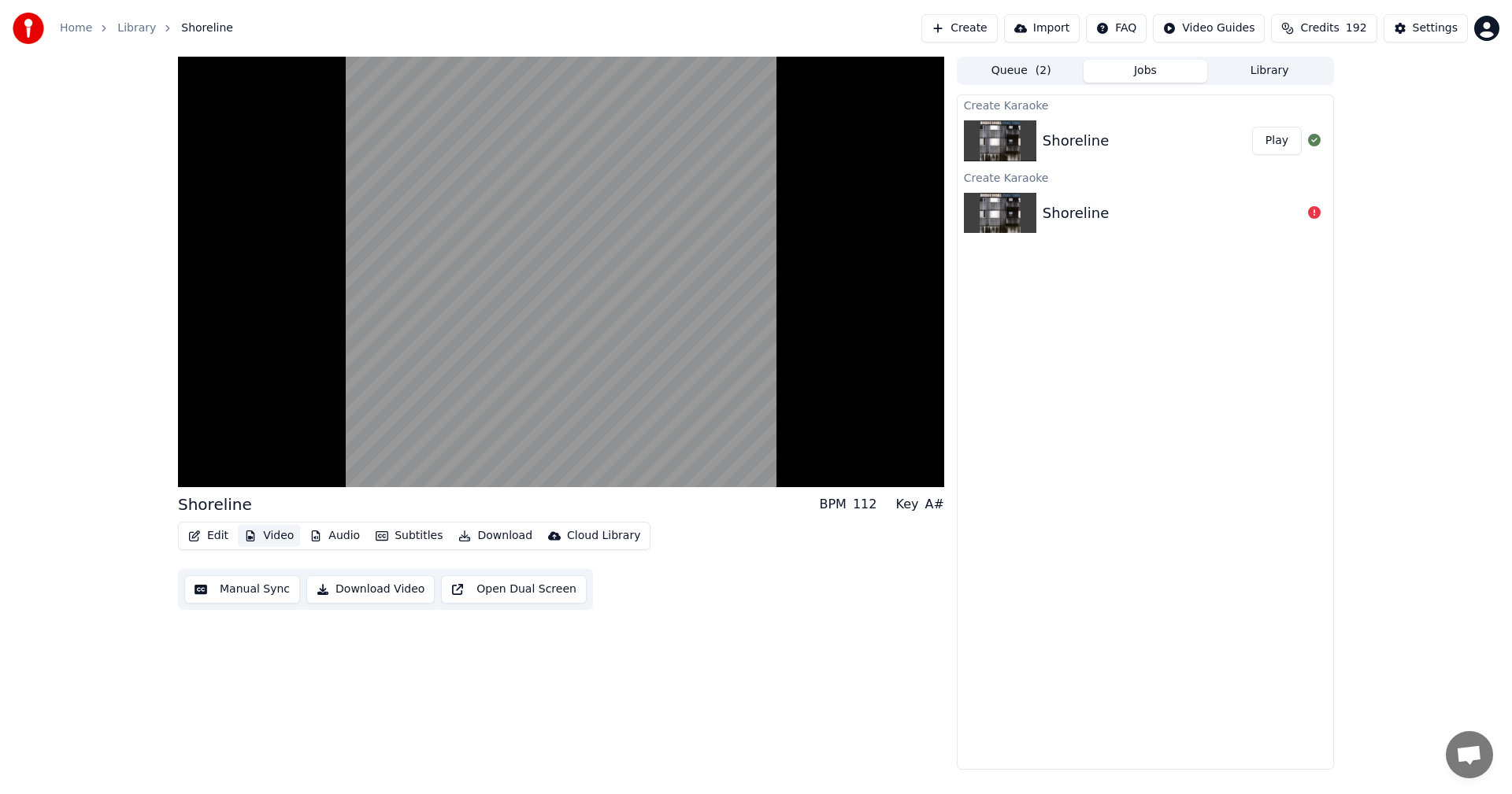
click at [285, 536] on button "Video" at bounding box center [269, 535] width 62 height 22
click at [285, 535] on button "Video" at bounding box center [269, 535] width 62 height 22
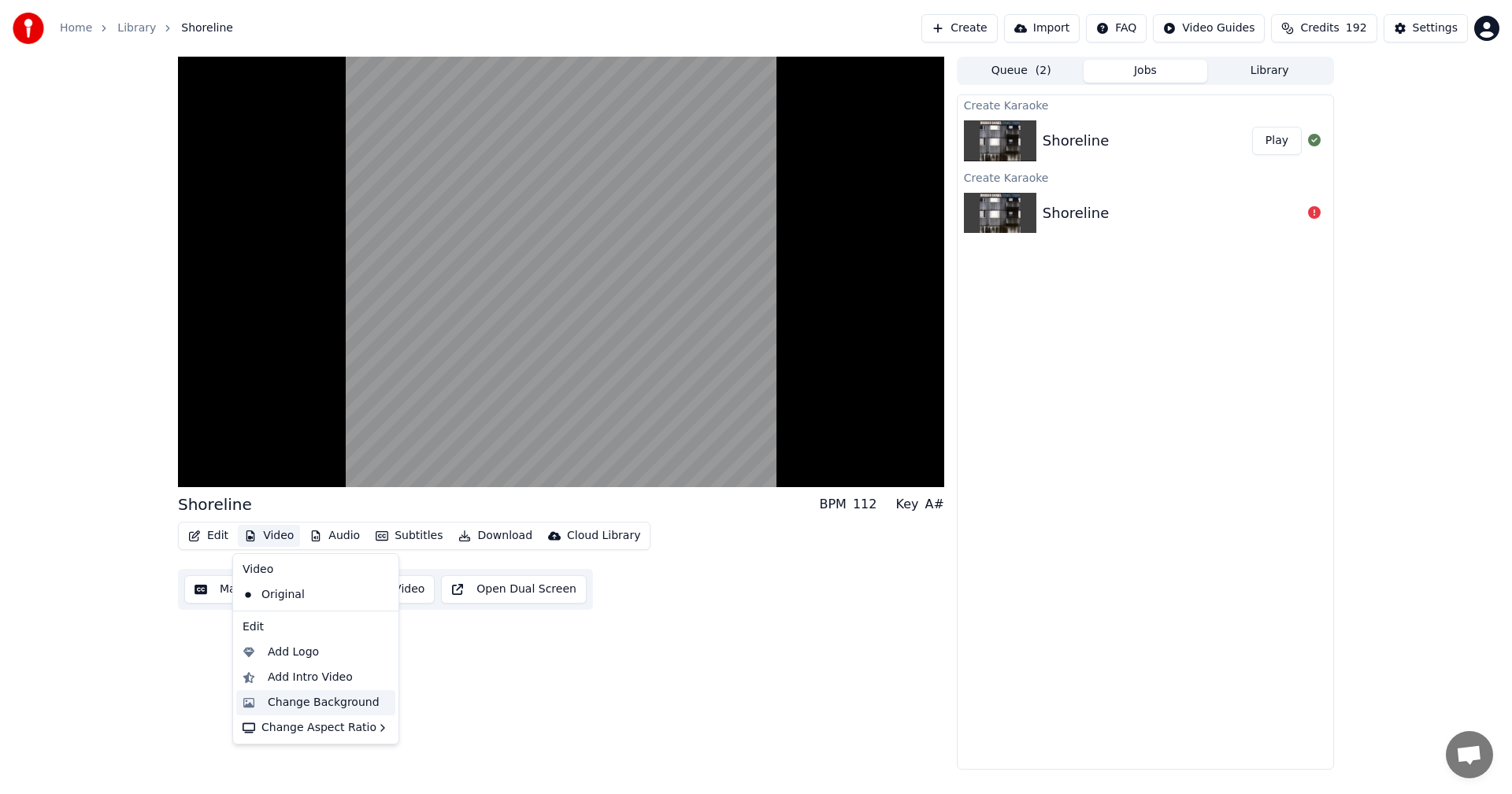
click at [331, 696] on div "Change Background" at bounding box center [315, 703] width 159 height 26
click at [285, 538] on button "Video" at bounding box center [269, 535] width 62 height 22
click at [308, 695] on div "Change Background" at bounding box center [323, 703] width 112 height 16
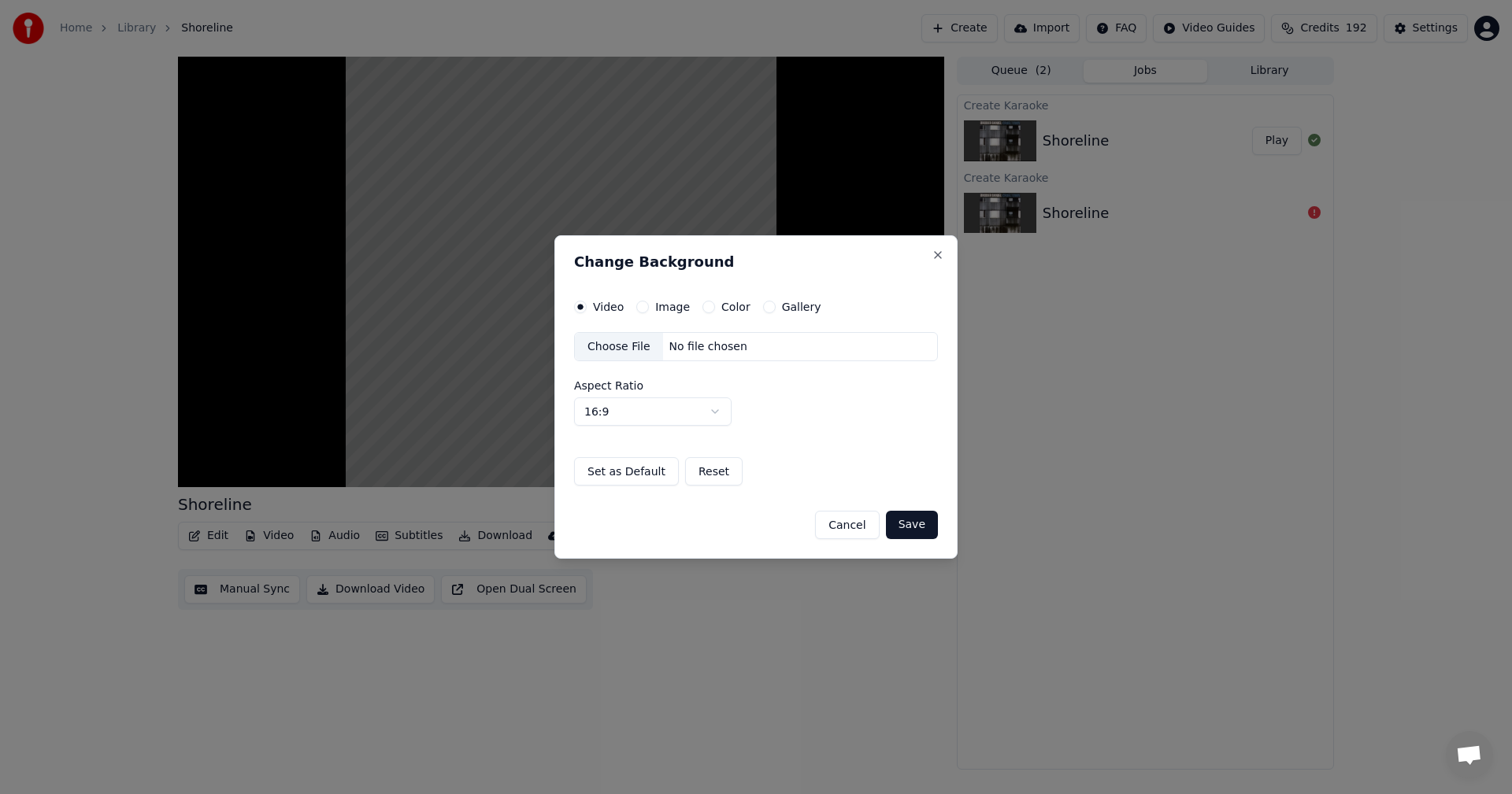
click at [707, 305] on button "Color" at bounding box center [709, 306] width 12 height 12
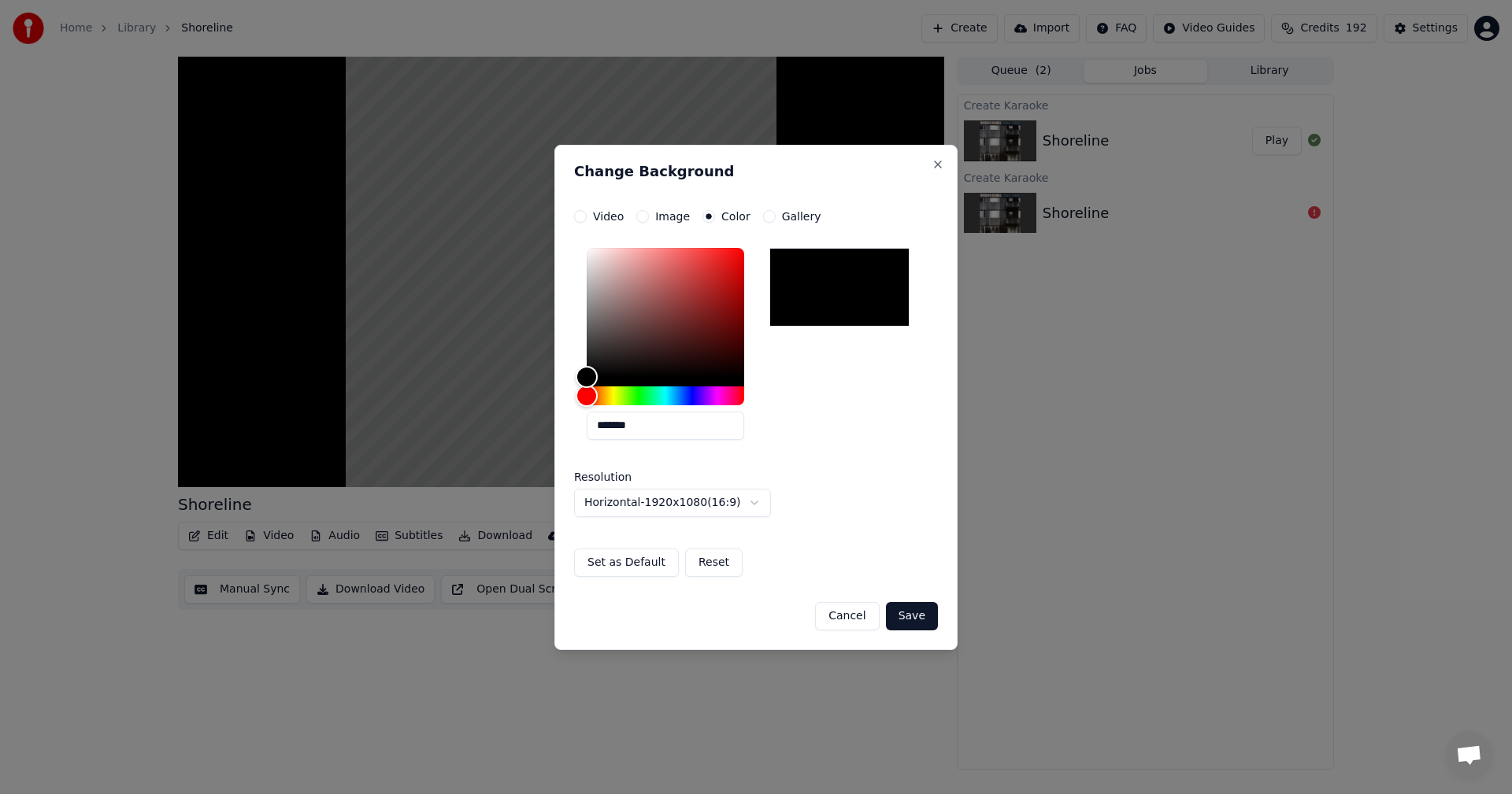
click at [902, 606] on button "Save" at bounding box center [912, 616] width 52 height 28
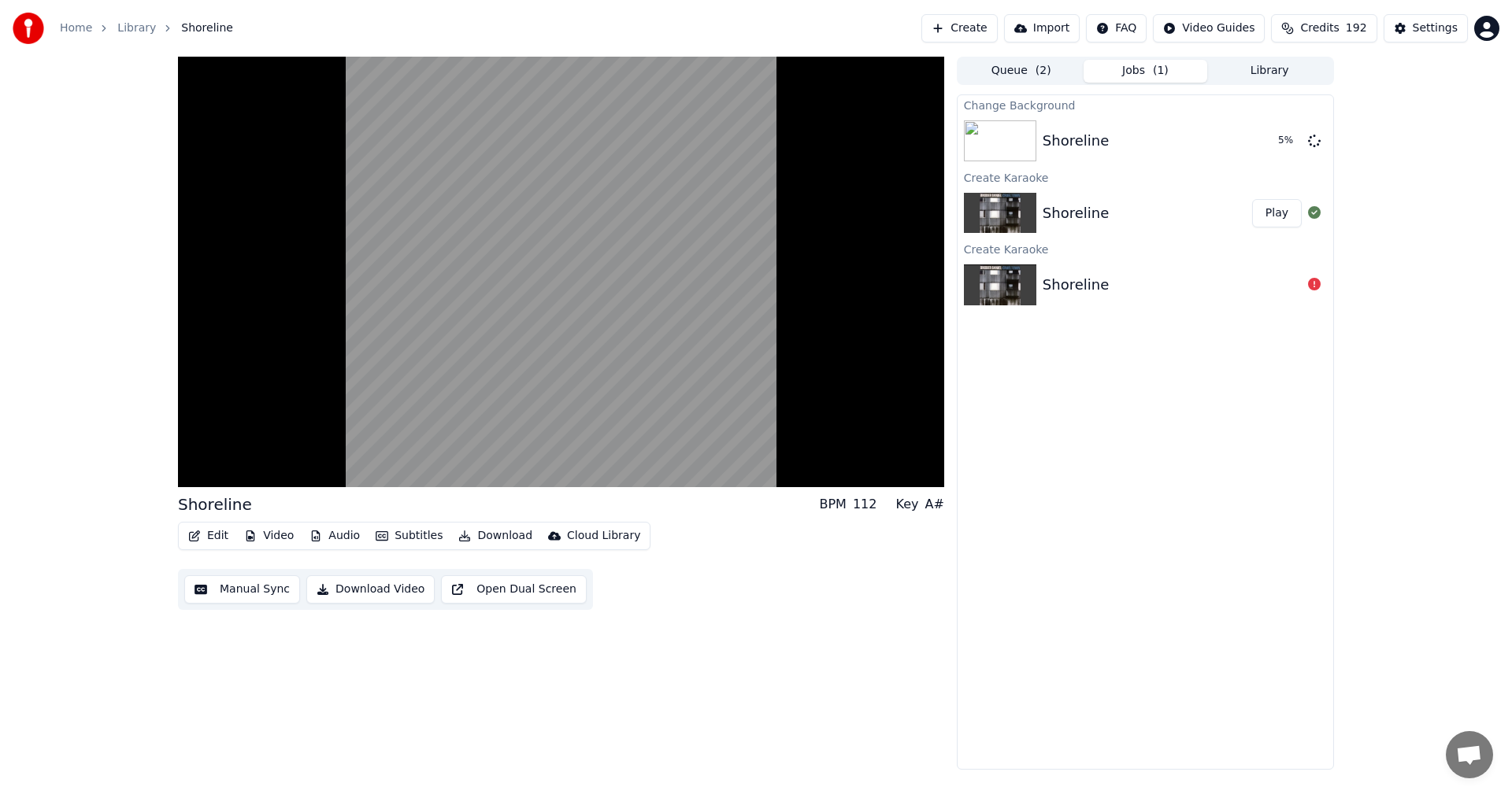
click at [189, 538] on icon "button" at bounding box center [194, 536] width 11 height 11
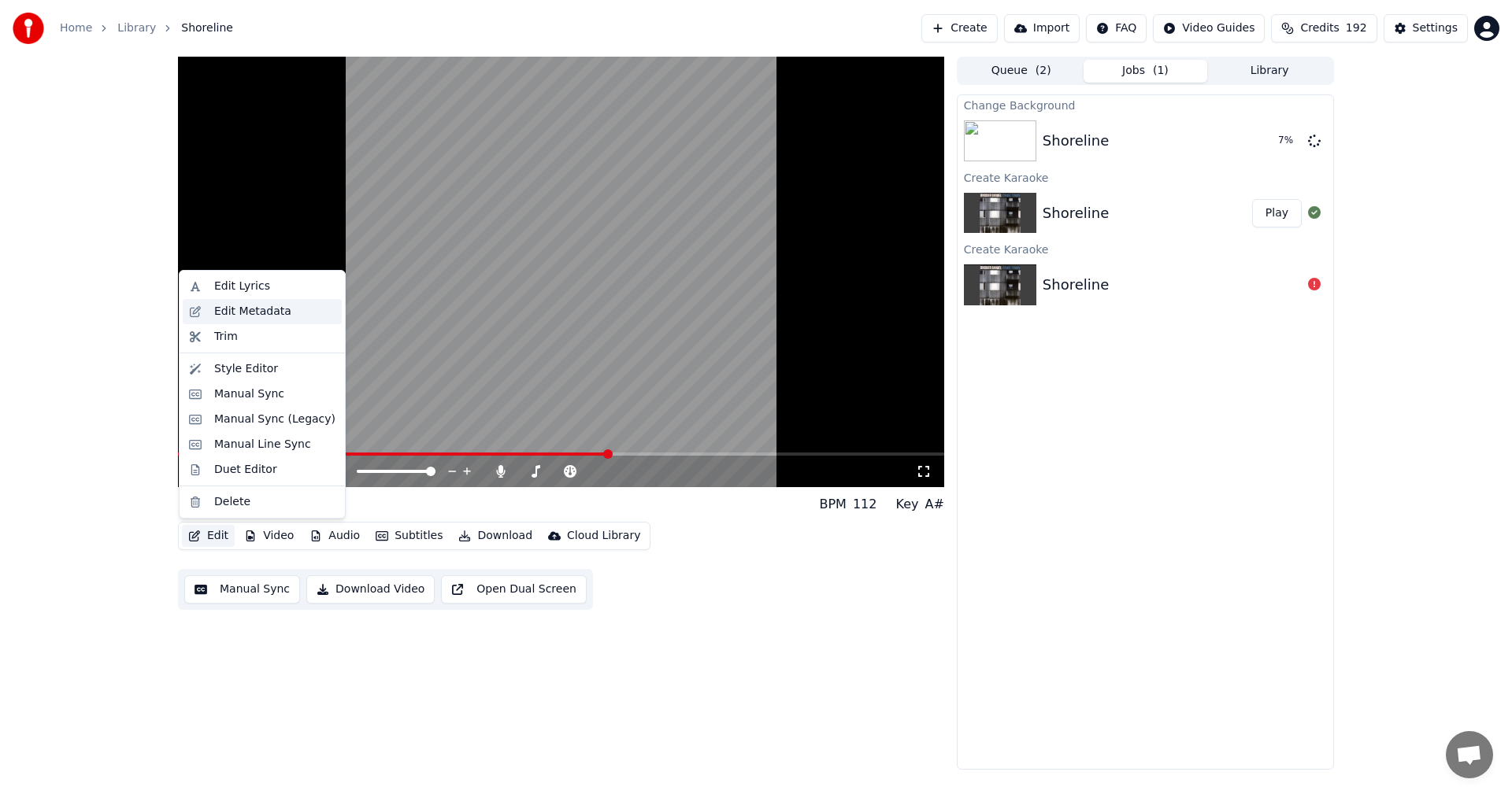
click at [289, 322] on div "Edit Metadata" at bounding box center [262, 312] width 159 height 26
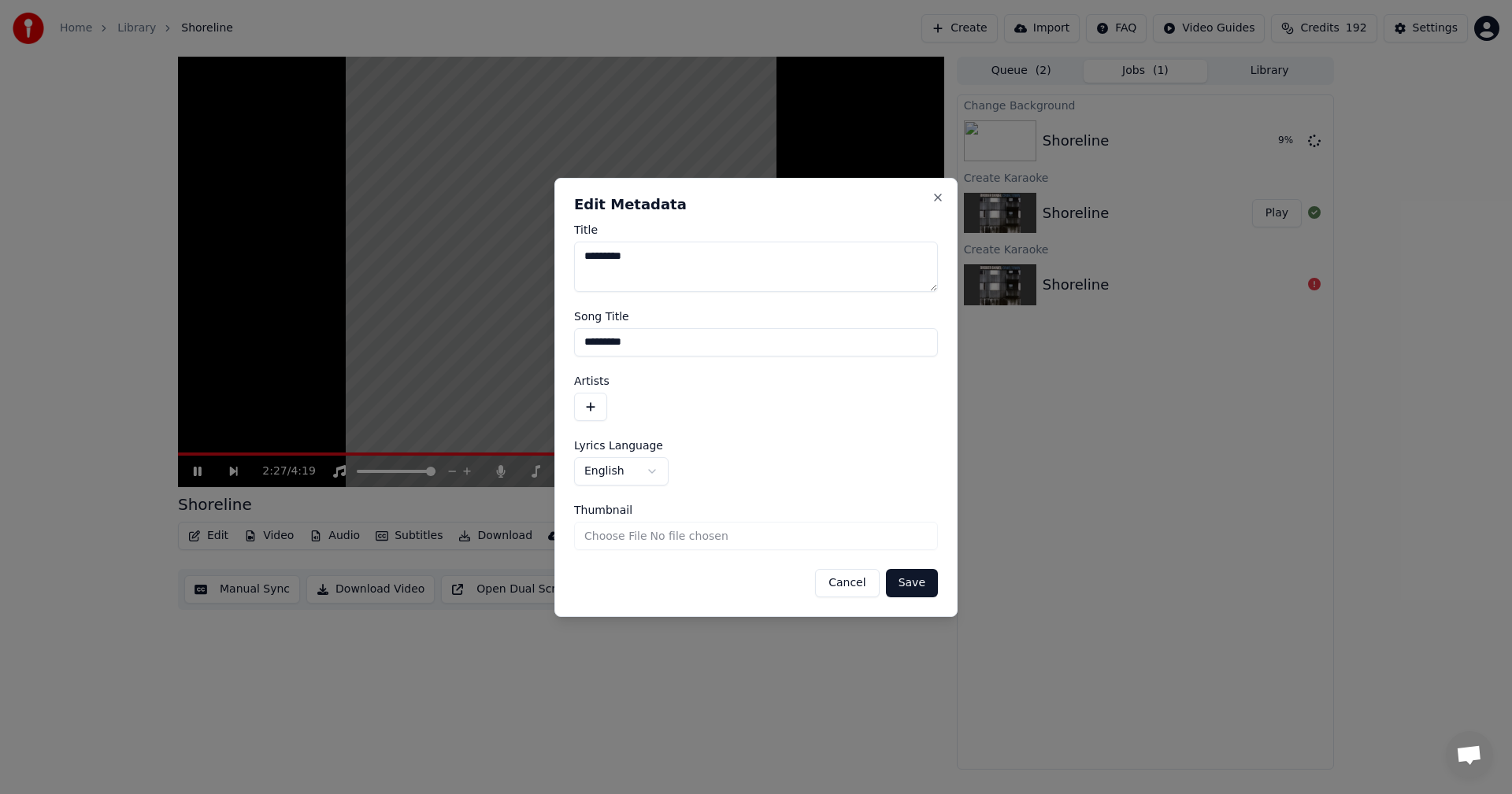
click at [852, 588] on button "Cancel" at bounding box center [847, 583] width 64 height 28
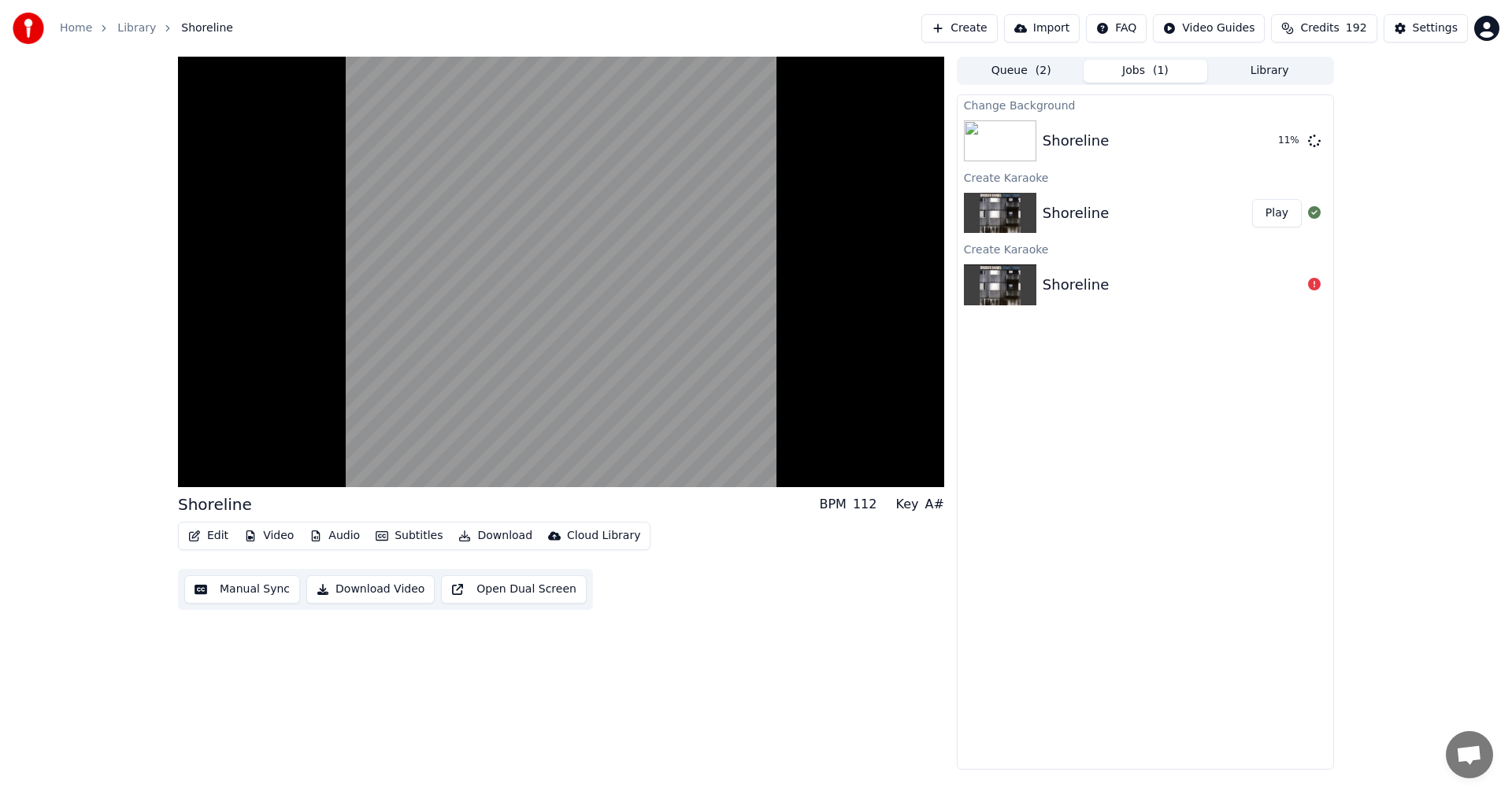
click at [203, 537] on button "Edit" at bounding box center [209, 535] width 53 height 22
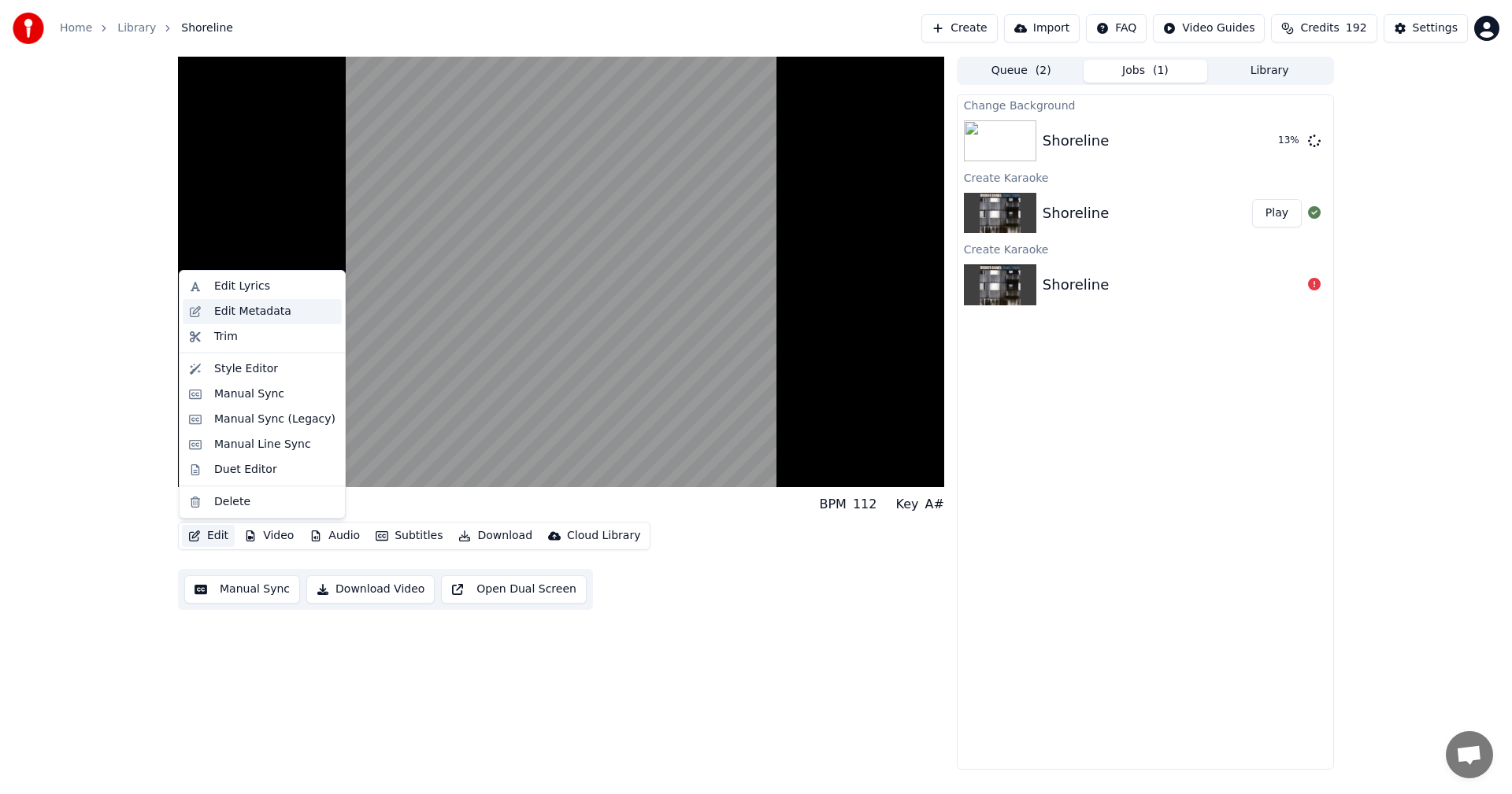
click at [273, 318] on div "Edit Metadata" at bounding box center [252, 312] width 77 height 16
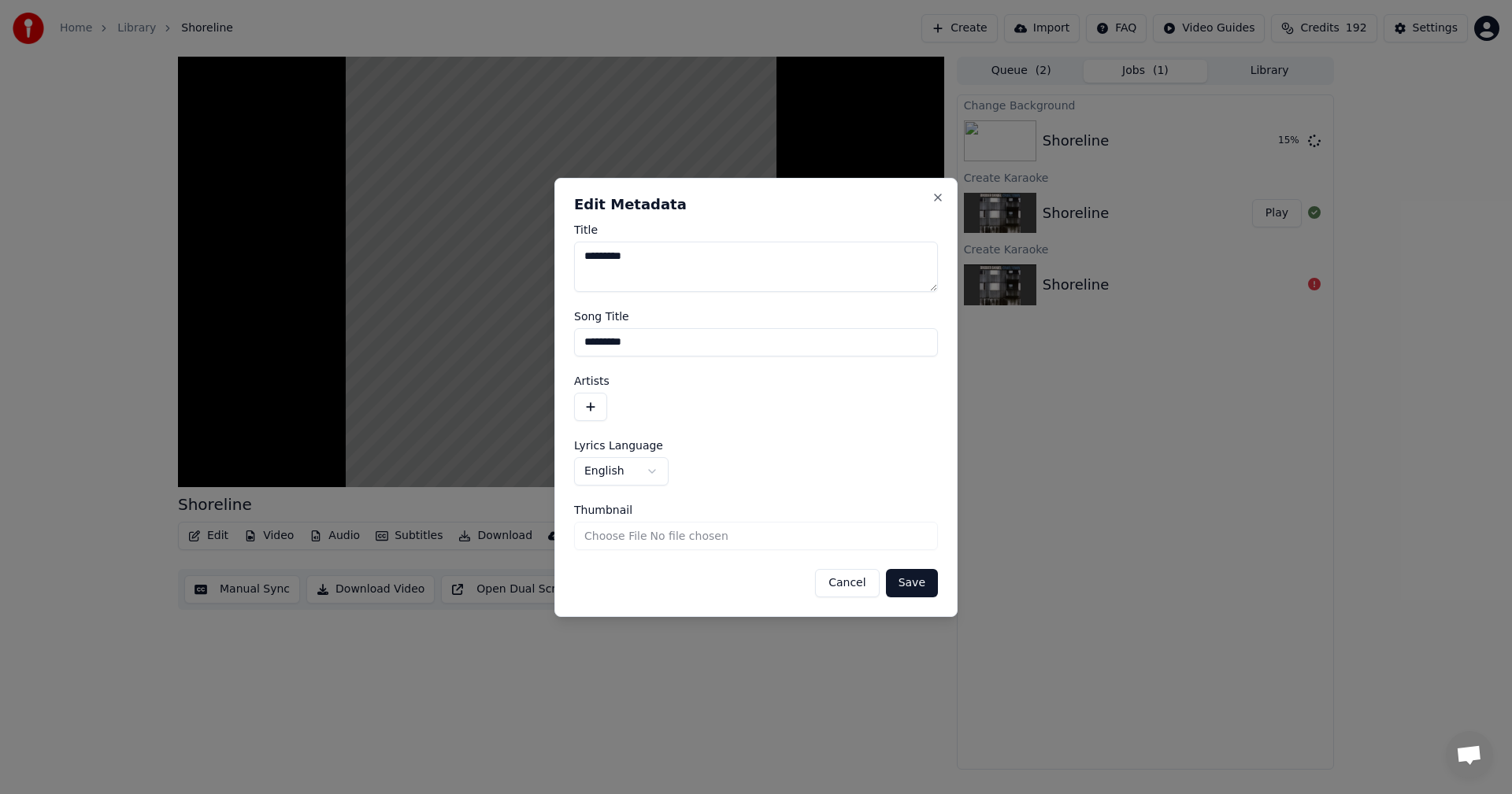
click at [588, 405] on button "button" at bounding box center [590, 407] width 33 height 28
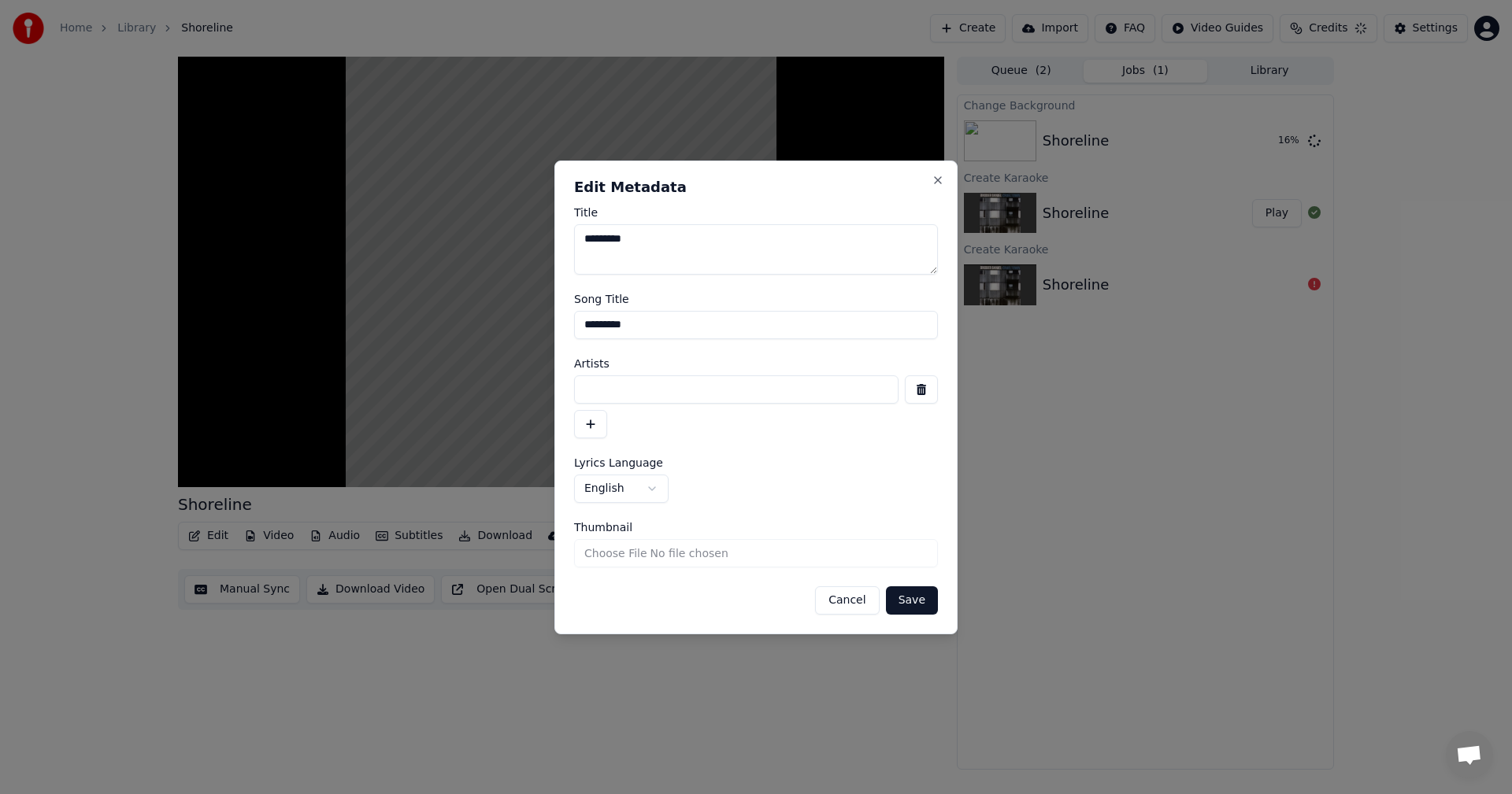
click at [648, 384] on input at bounding box center [736, 389] width 324 height 28
type input "**********"
click at [931, 614] on button "Save" at bounding box center [912, 601] width 52 height 28
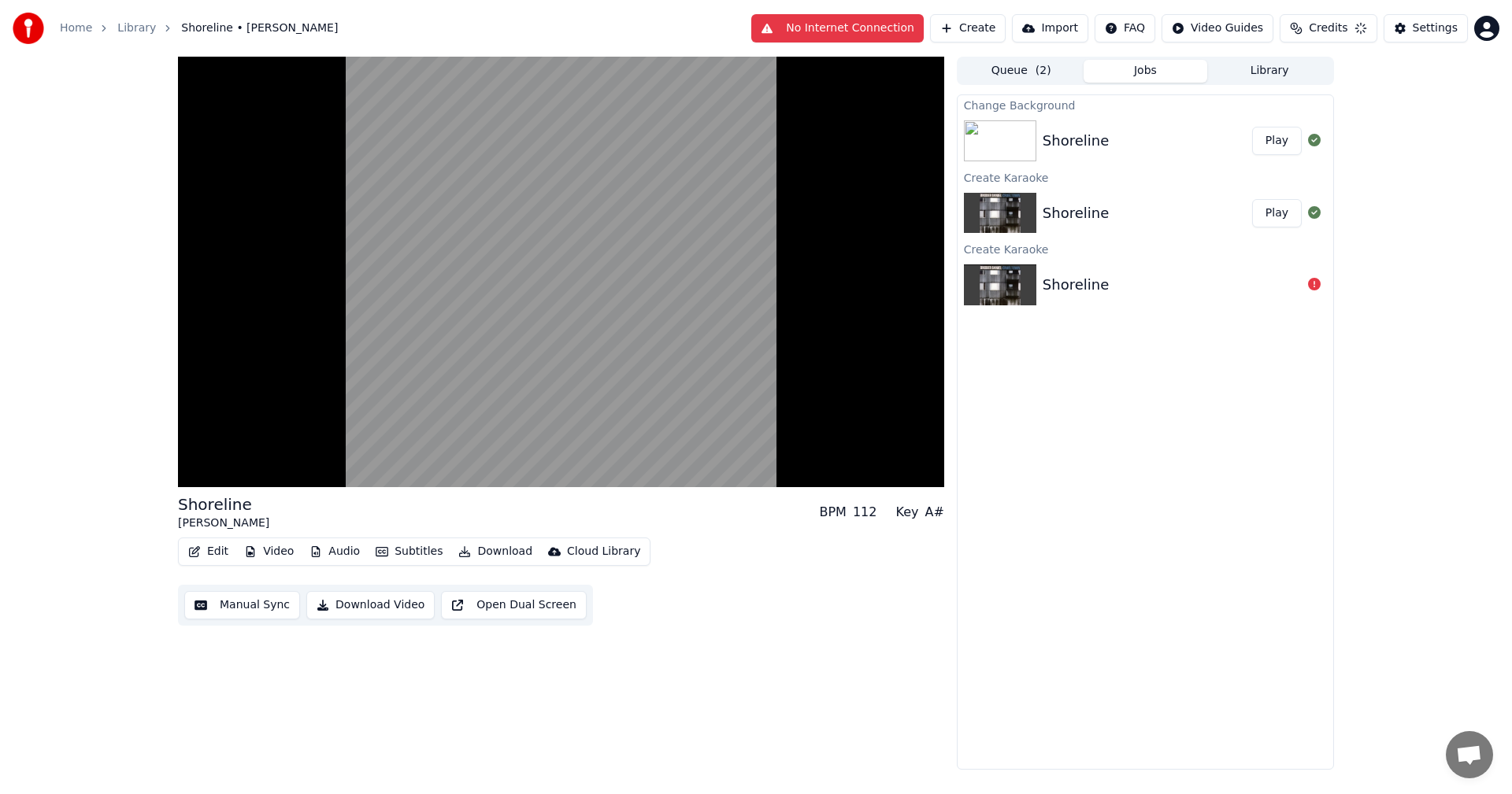
click at [1023, 120] on img at bounding box center [1000, 140] width 72 height 41
click at [1282, 139] on button "Play" at bounding box center [1277, 140] width 49 height 28
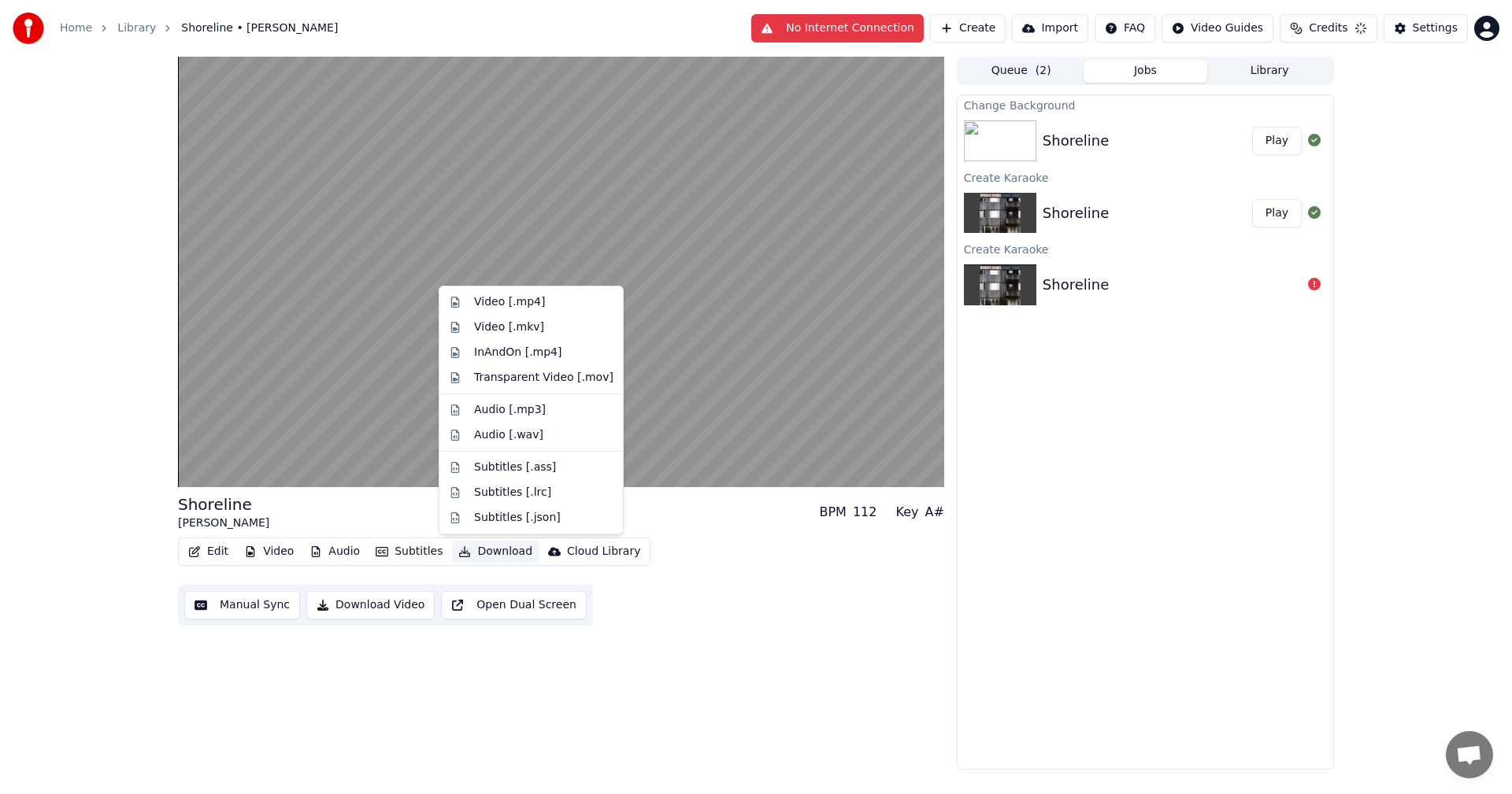
click at [507, 552] on button "Download" at bounding box center [496, 551] width 87 height 22
click at [556, 306] on div "Video [.mp4]" at bounding box center [543, 302] width 140 height 16
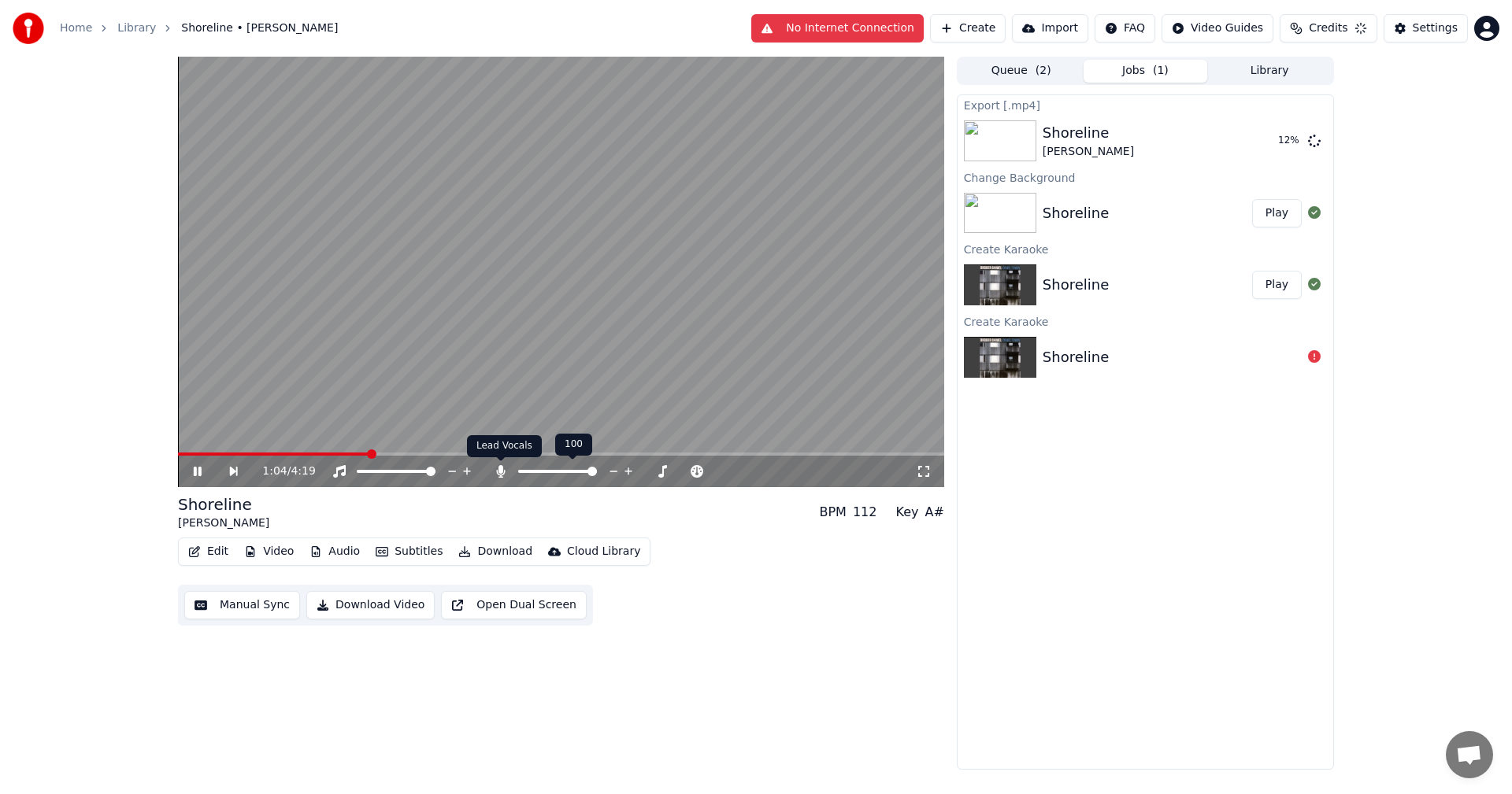
click at [503, 467] on icon at bounding box center [501, 472] width 9 height 12
click at [1318, 143] on icon at bounding box center [1314, 140] width 12 height 12
click at [423, 575] on div "Edit Video Audio Subtitles Download Cloud Library Manual Sync Download Video Op…" at bounding box center [560, 582] width 766 height 88
click at [496, 553] on button "Download" at bounding box center [496, 551] width 87 height 22
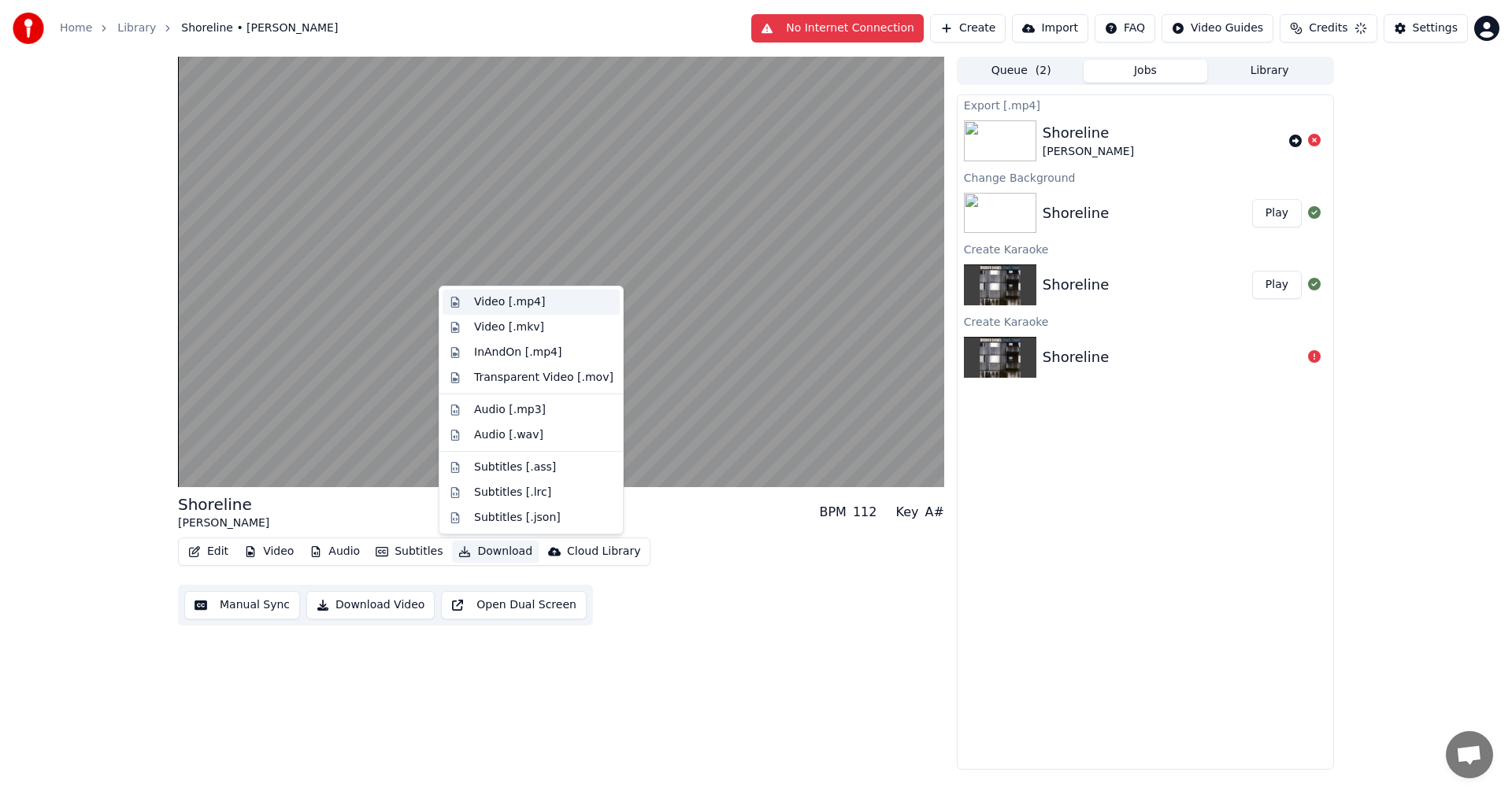
click at [548, 306] on div "Video [.mp4]" at bounding box center [543, 302] width 140 height 16
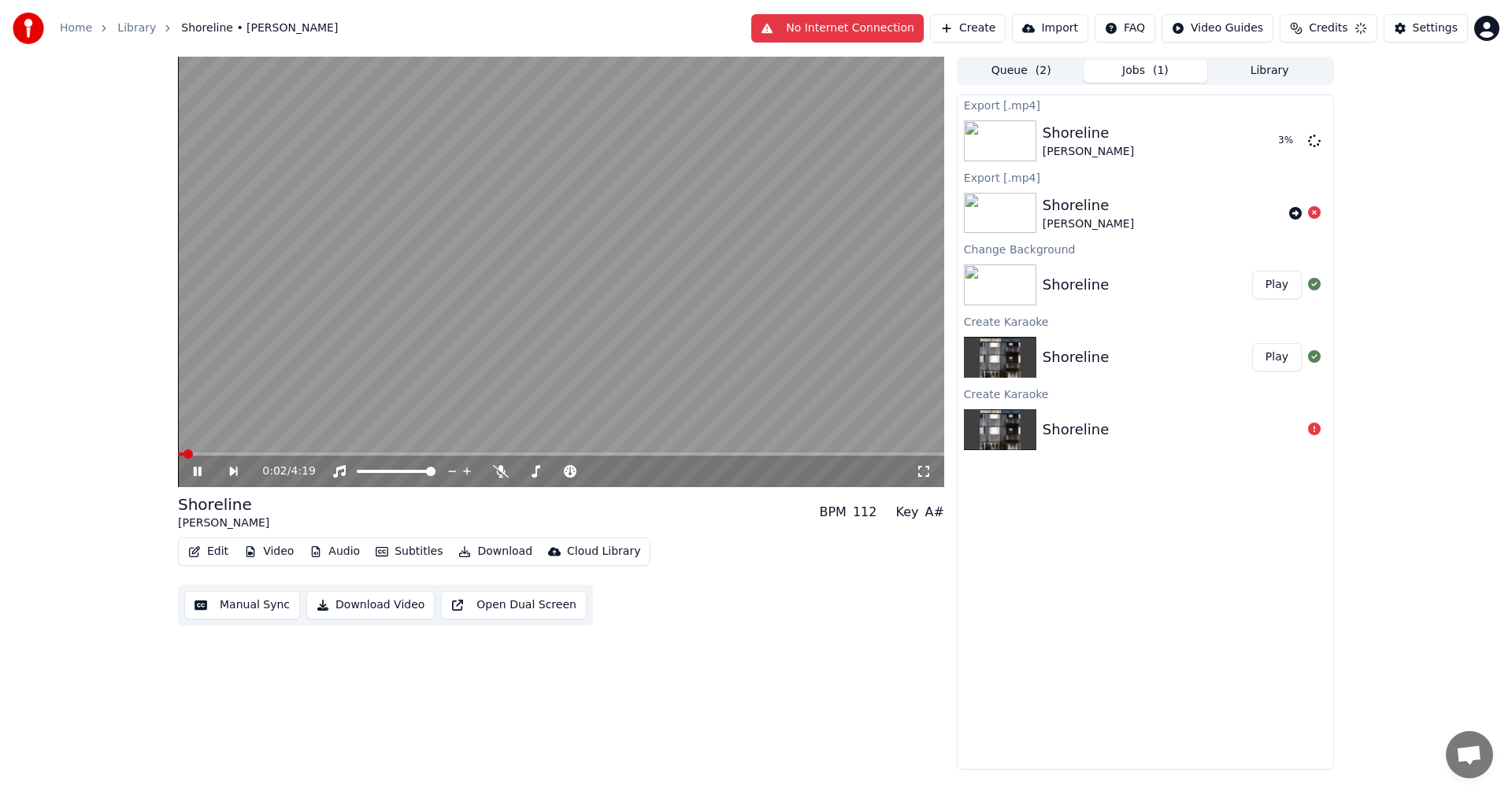
click at [184, 454] on span at bounding box center [180, 454] width 6 height 4
click at [201, 476] on icon at bounding box center [197, 471] width 8 height 10
click at [1339, 28] on span "Credits" at bounding box center [1319, 28] width 39 height 16
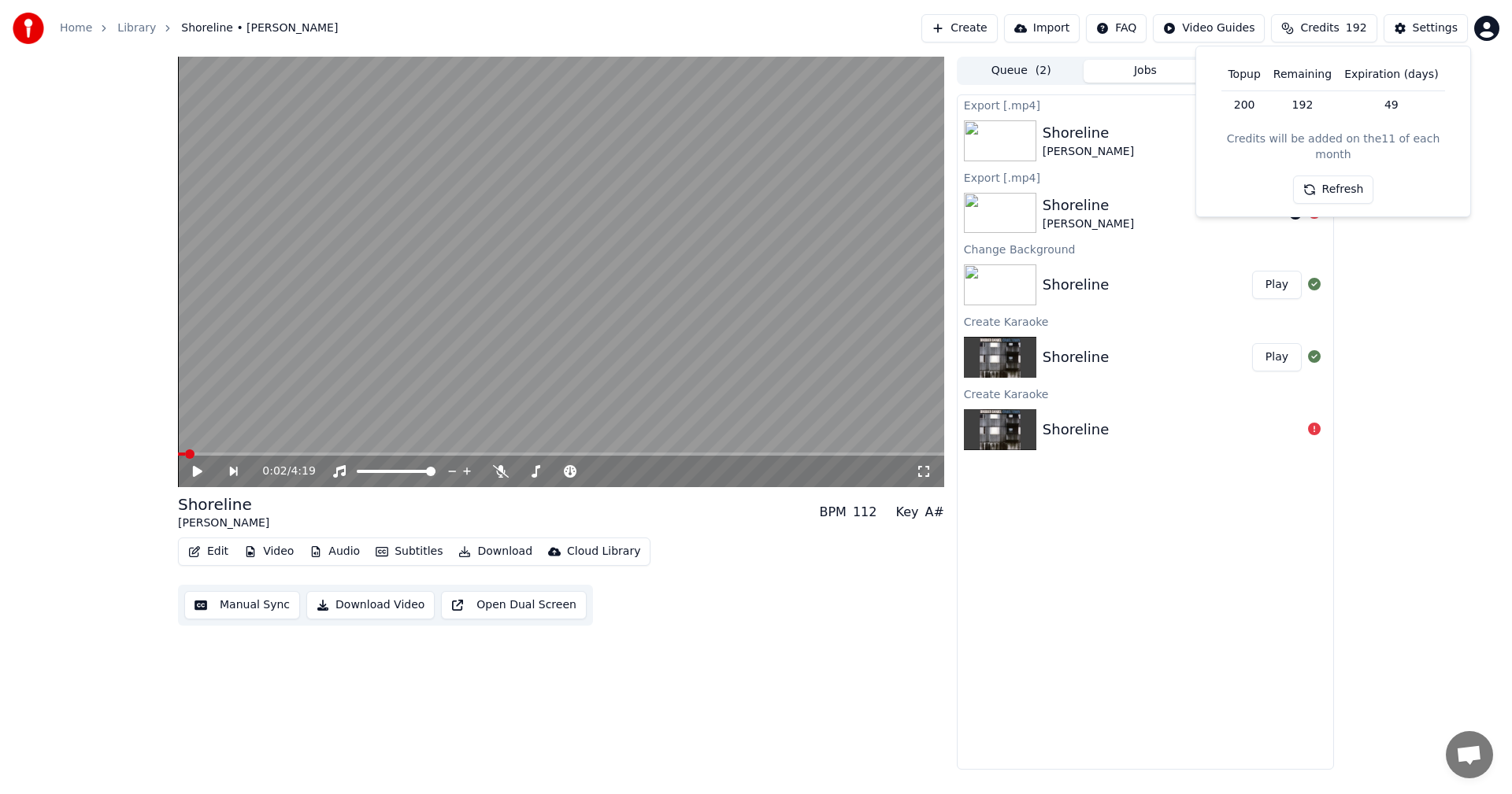
click at [1321, 176] on button "Refresh" at bounding box center [1333, 190] width 81 height 28
click at [1320, 176] on button "Refresh" at bounding box center [1333, 190] width 81 height 28
